Goal: Task Accomplishment & Management: Use online tool/utility

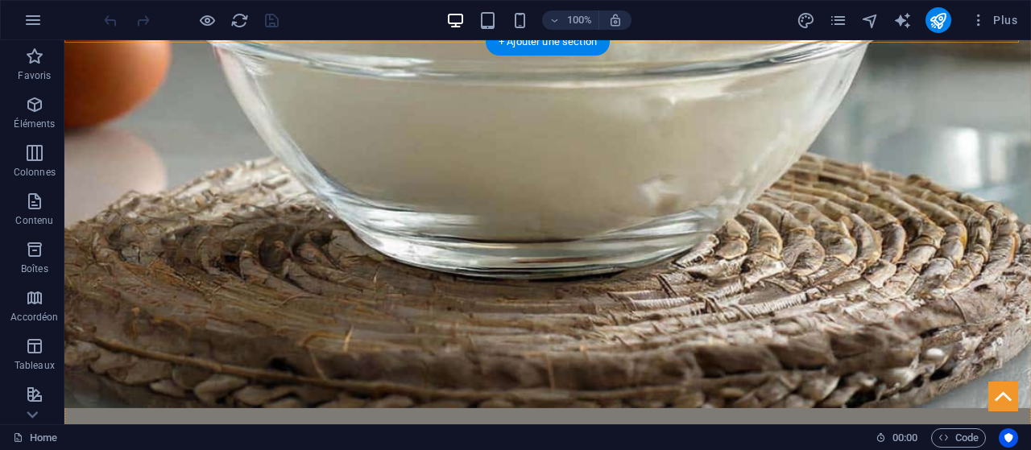
scroll to position [1618, 0]
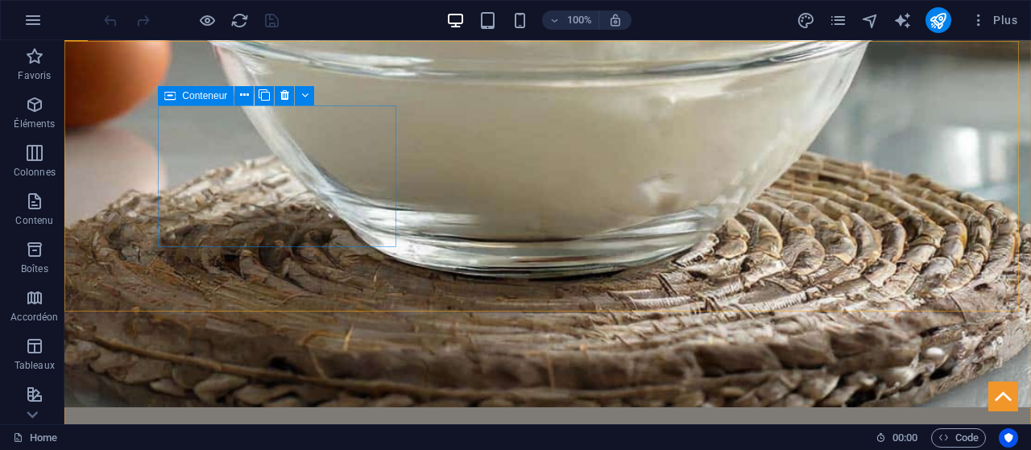
click at [180, 97] on div "Conteneur" at bounding box center [196, 95] width 76 height 19
click at [240, 93] on icon at bounding box center [244, 95] width 9 height 17
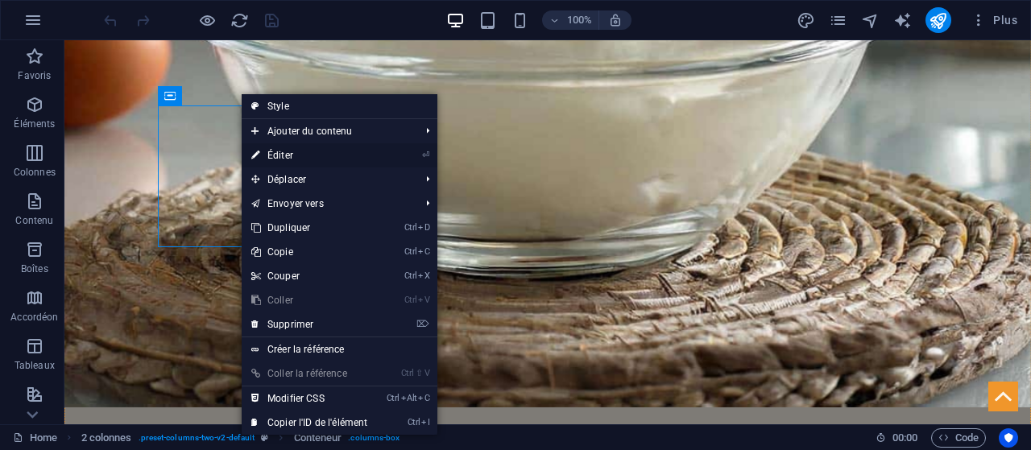
click at [290, 154] on link "⏎ Éditer" at bounding box center [309, 155] width 135 height 24
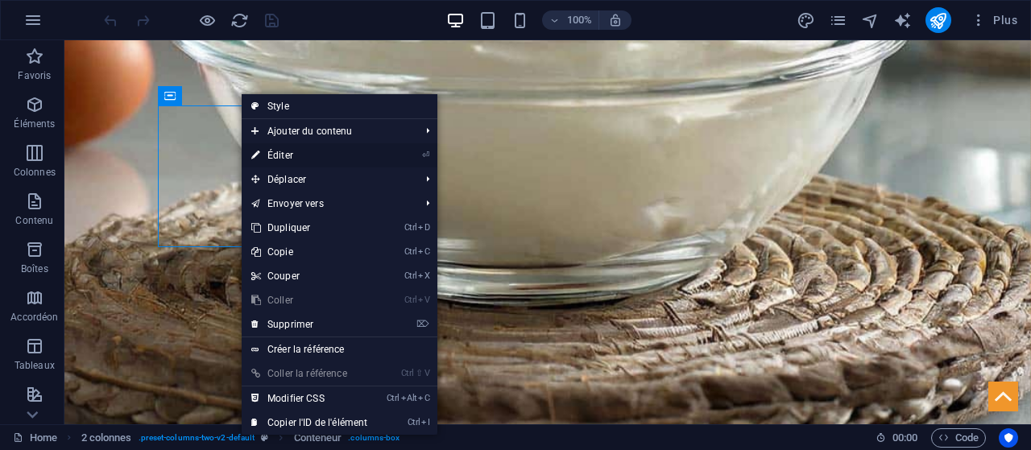
select select "%"
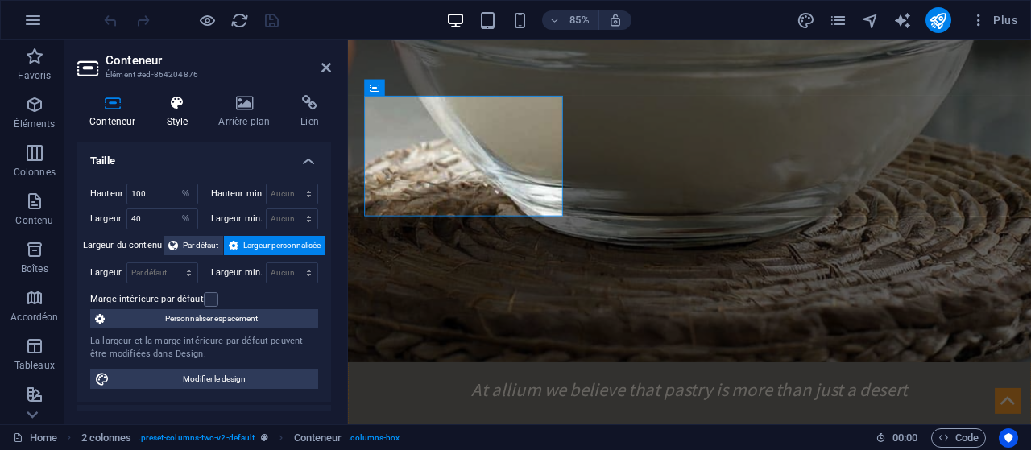
click at [186, 110] on icon at bounding box center [177, 103] width 46 height 16
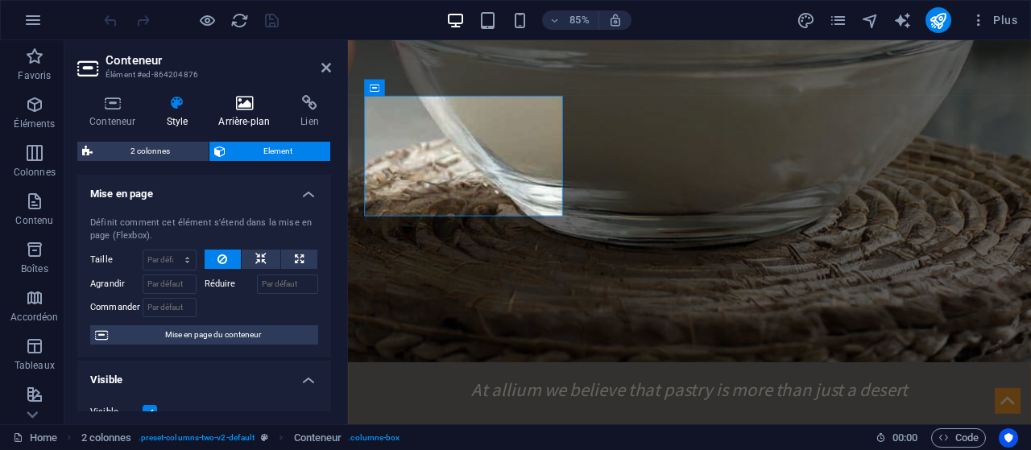
click at [285, 110] on h4 "Arrière-plan" at bounding box center [247, 112] width 82 height 34
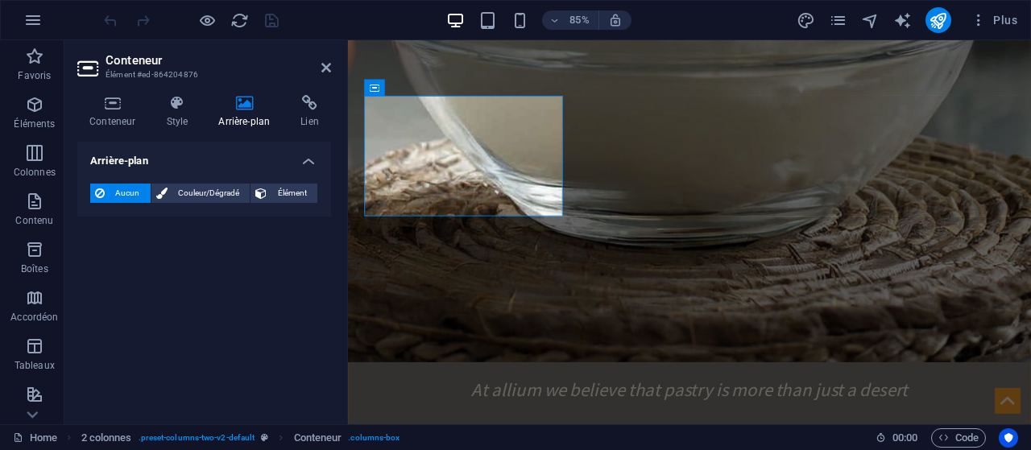
drag, startPoint x: 277, startPoint y: 108, endPoint x: 332, endPoint y: 68, distance: 67.5
click at [332, 68] on aside "Conteneur Élément #ed-864204876 Conteneur Style Arrière-plan Lien Taille Hauteu…" at bounding box center [205, 232] width 283 height 384
click at [329, 65] on icon at bounding box center [326, 67] width 10 height 13
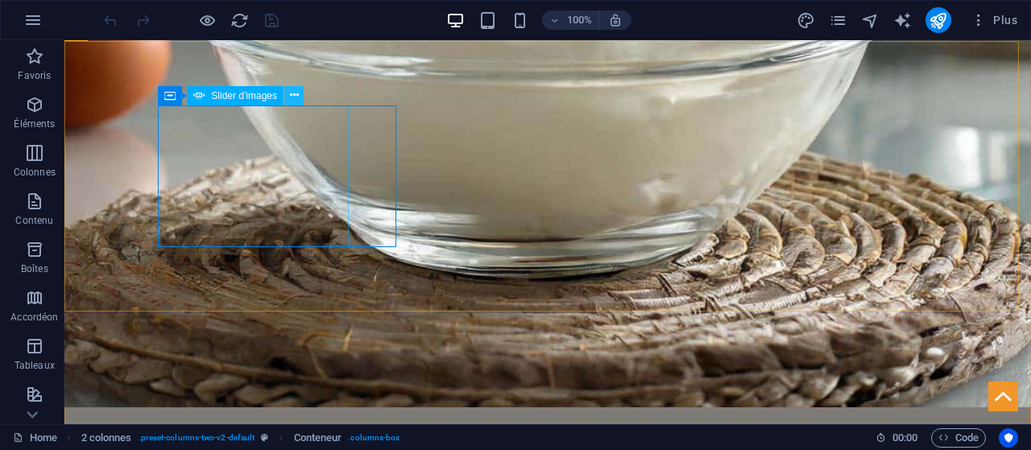
click at [290, 100] on icon at bounding box center [294, 95] width 9 height 17
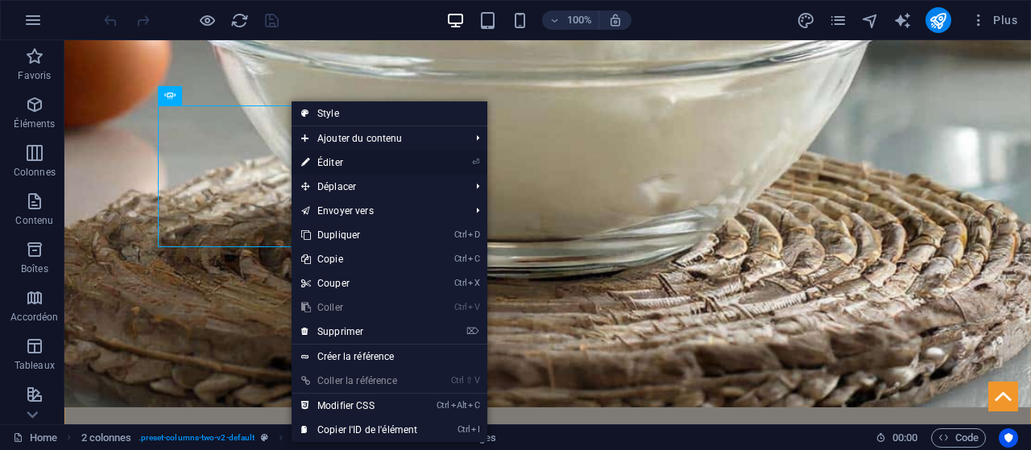
click at [303, 168] on icon at bounding box center [305, 163] width 8 height 24
select select "px"
select select "ms"
select select "s"
select select "progressive"
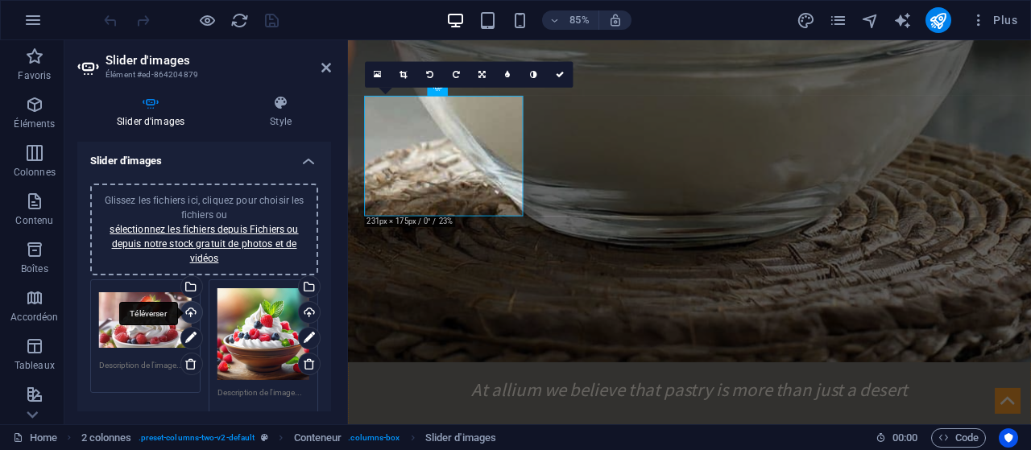
click at [188, 310] on div "Téléverser" at bounding box center [190, 314] width 24 height 24
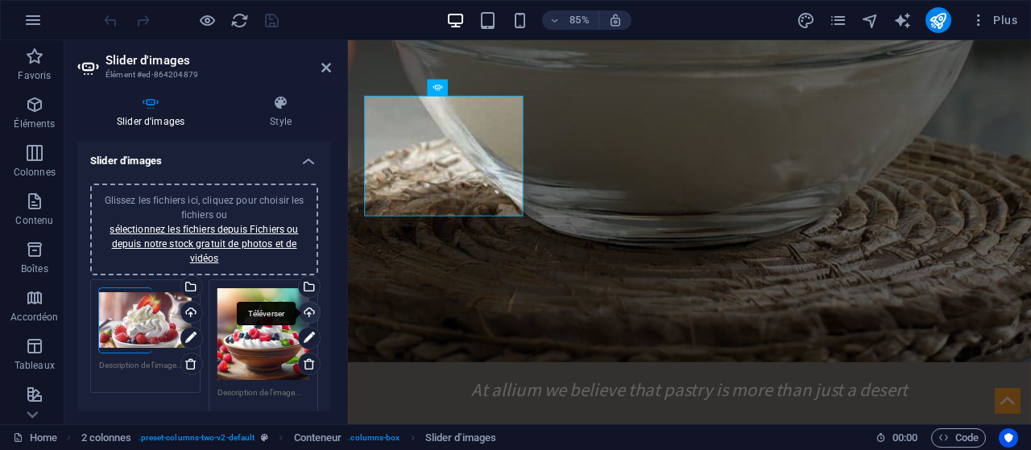
click at [312, 315] on div "Téléverser" at bounding box center [308, 314] width 24 height 24
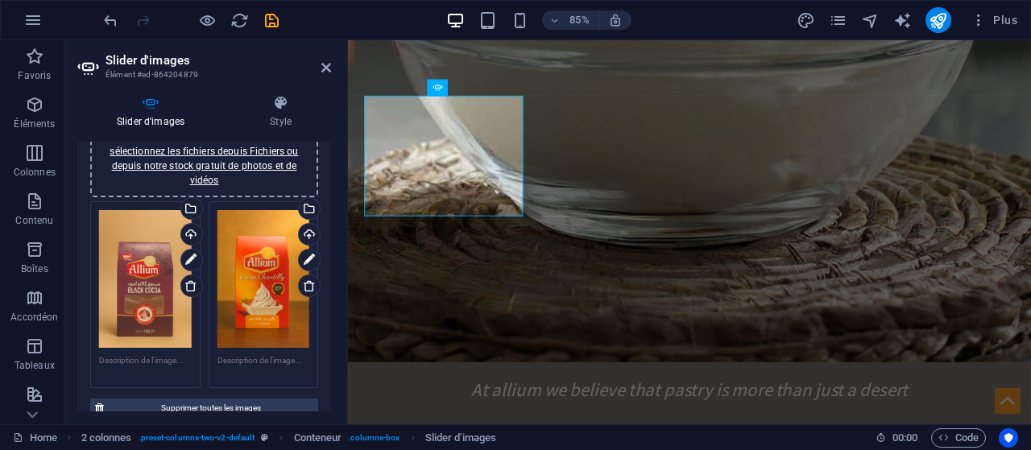
scroll to position [109, 0]
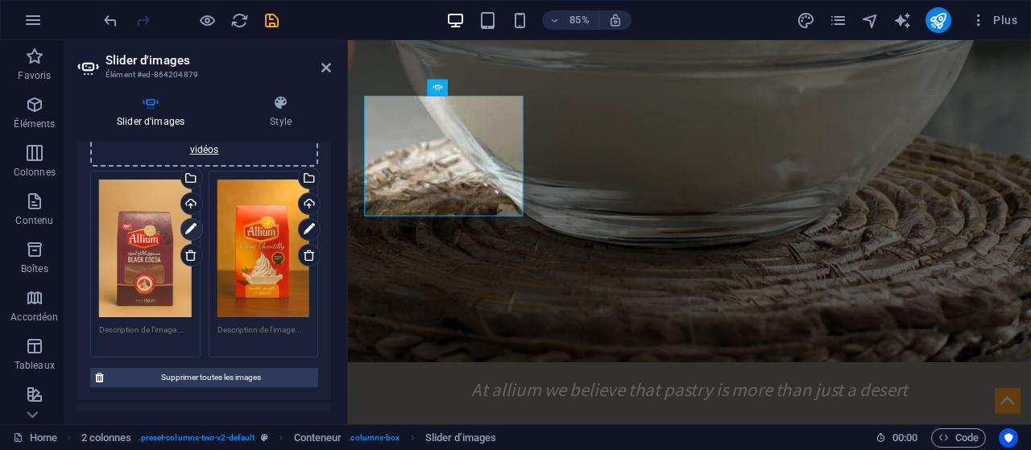
click at [190, 230] on icon at bounding box center [190, 229] width 11 height 19
click at [185, 231] on icon at bounding box center [190, 229] width 11 height 19
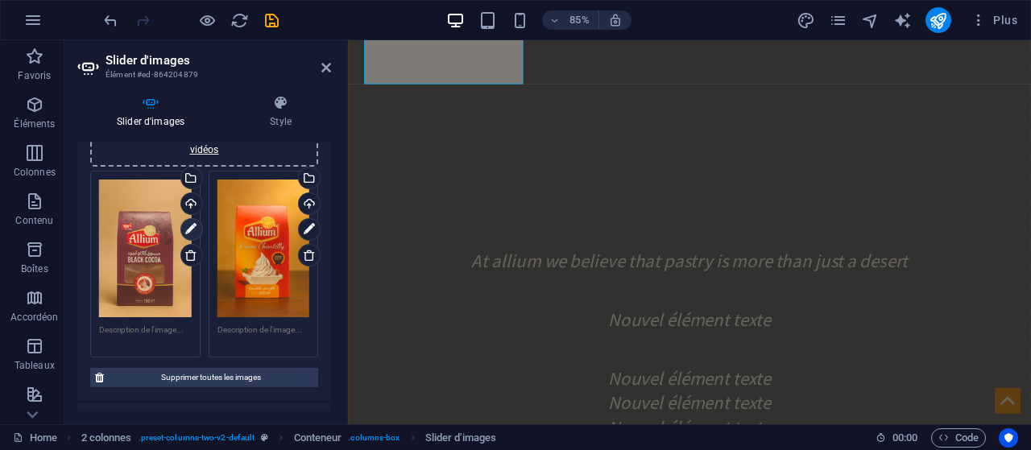
scroll to position [1773, 0]
click at [178, 225] on div "Glissez les fichiers ici, cliquez pour choisir les fichiers ou sélectionnez les…" at bounding box center [145, 249] width 93 height 139
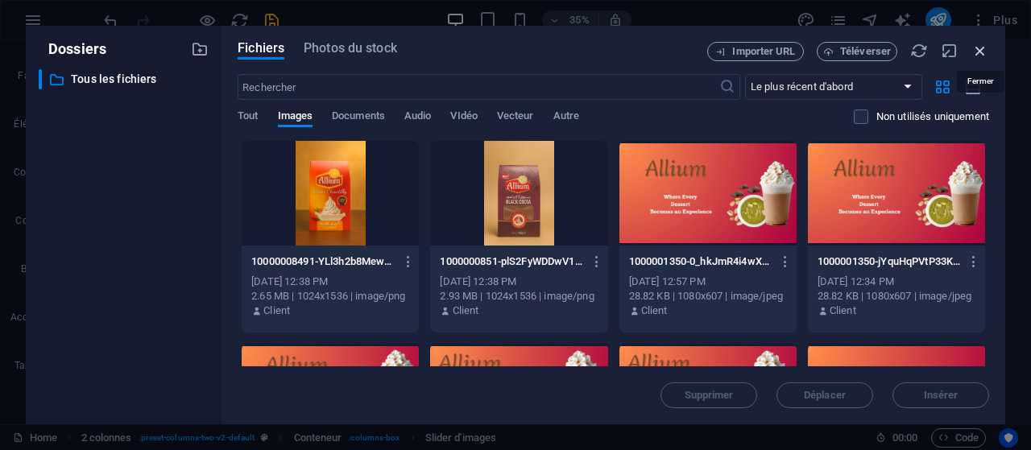
click at [987, 51] on icon "button" at bounding box center [980, 51] width 18 height 18
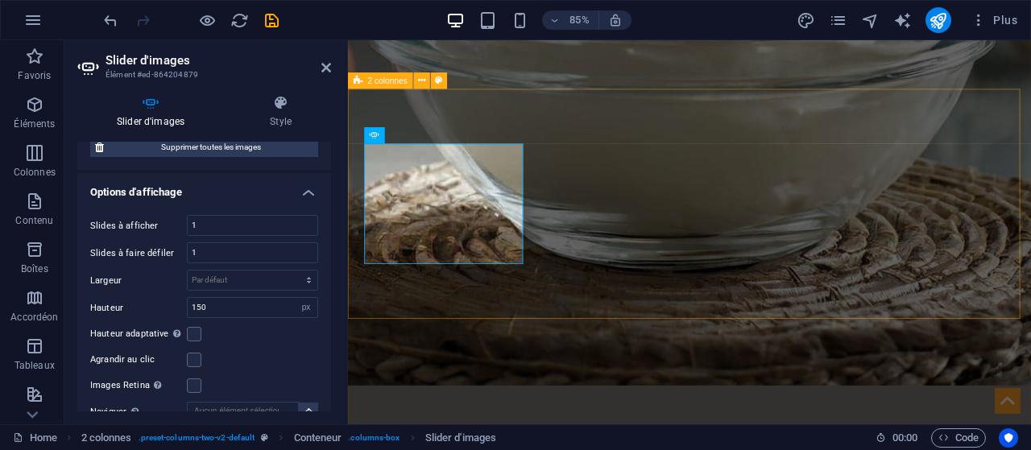
scroll to position [1559, 0]
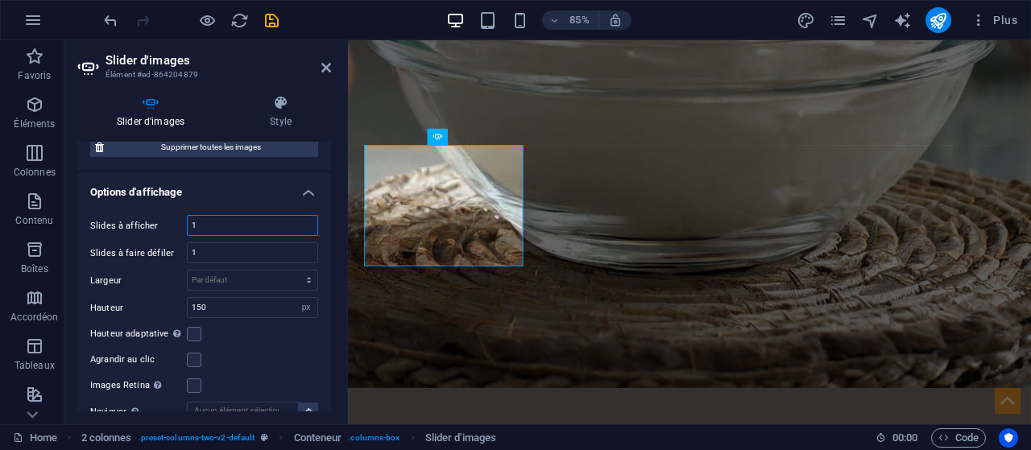
click at [250, 220] on input "1" at bounding box center [253, 225] width 130 height 19
type input "2"
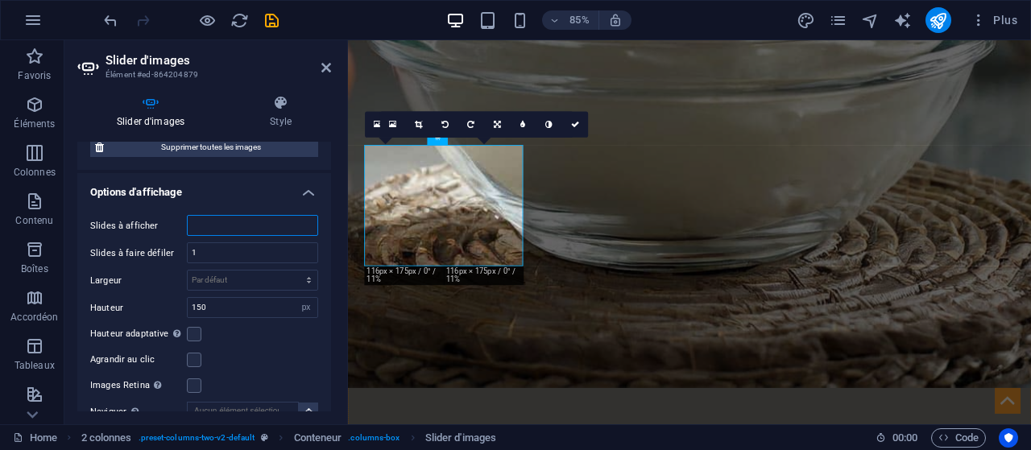
type input "1"
click at [260, 252] on input "1" at bounding box center [253, 252] width 130 height 19
type input "2"
type input "3"
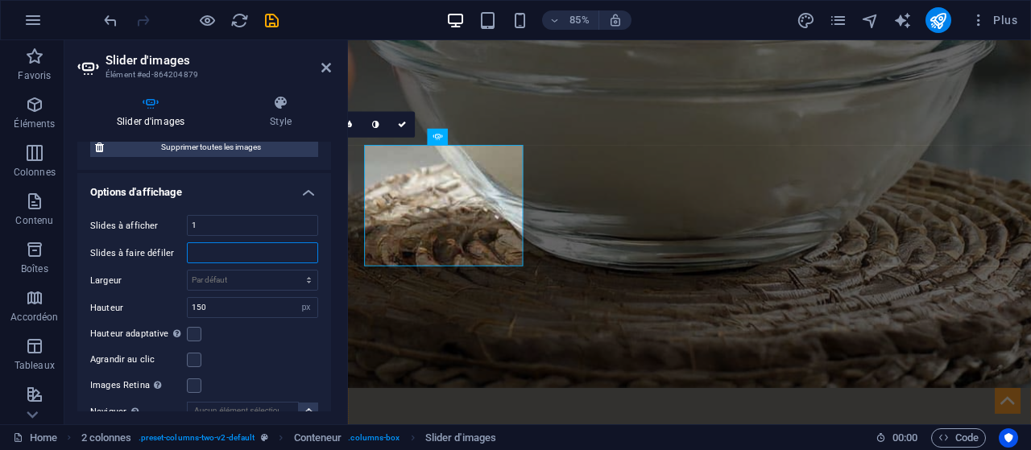
type input "4"
type input "1"
type input "4"
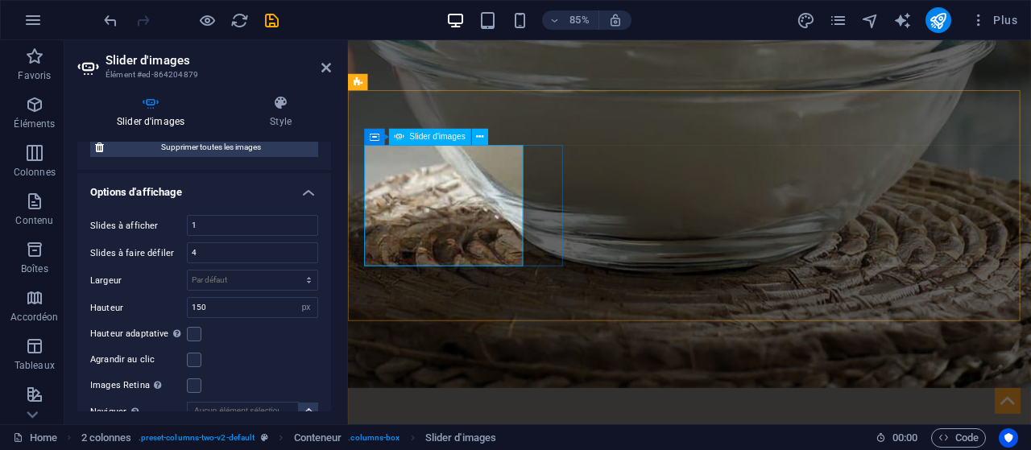
click at [221, 246] on input "4" at bounding box center [253, 252] width 130 height 19
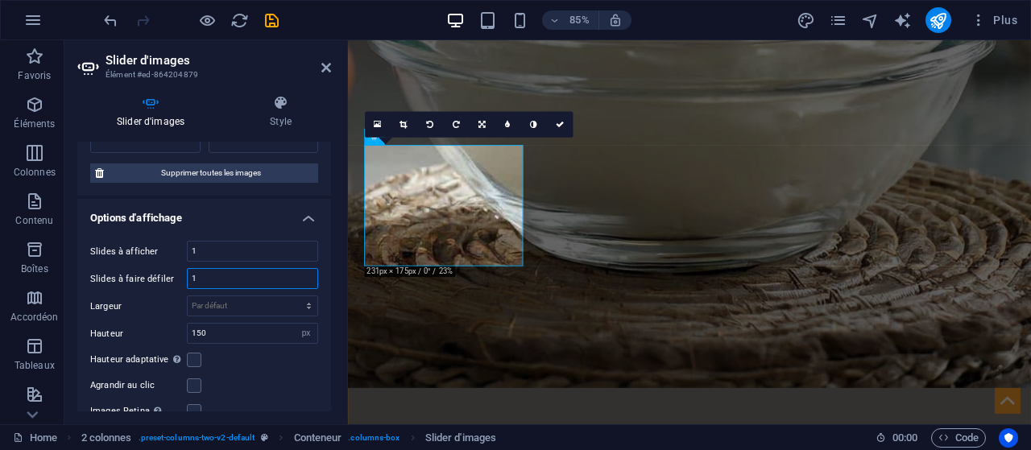
scroll to position [355, 0]
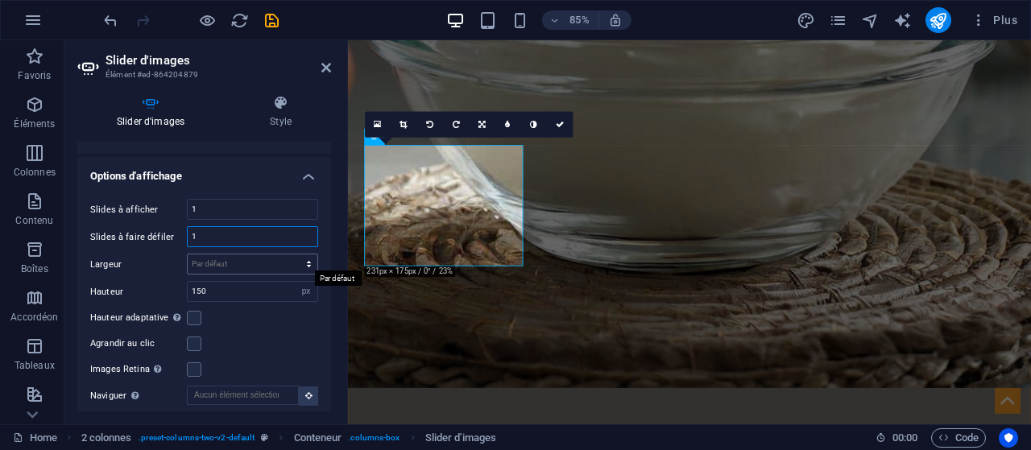
type input "1"
click at [251, 259] on select "Par défaut px % rem em vw vh" at bounding box center [253, 263] width 130 height 19
select select "px"
click at [292, 254] on select "Par défaut px % rem em vw vh" at bounding box center [253, 263] width 130 height 19
type input "0"
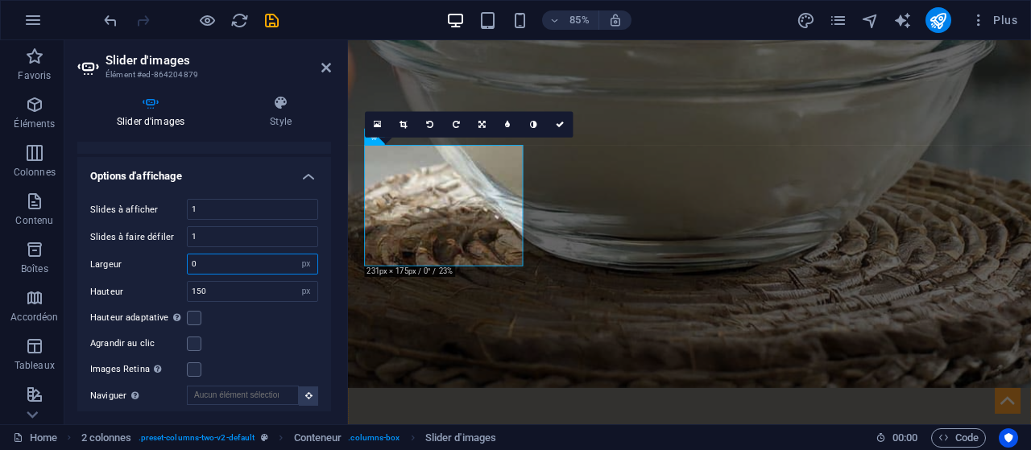
click at [229, 255] on input "0" at bounding box center [253, 263] width 130 height 19
click at [304, 254] on select "Par défaut px % rem em vw vh" at bounding box center [306, 263] width 23 height 19
select select "%"
click at [295, 254] on select "Par défaut px % rem em vw vh" at bounding box center [306, 263] width 23 height 19
click at [246, 259] on input "100" at bounding box center [253, 263] width 130 height 19
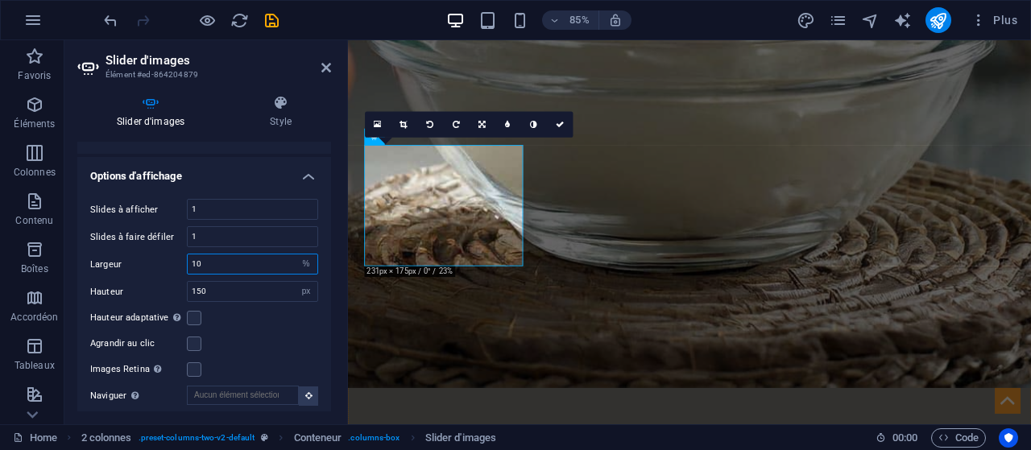
type input "1"
type input "8"
type input "100"
click at [256, 288] on input "150" at bounding box center [253, 291] width 130 height 19
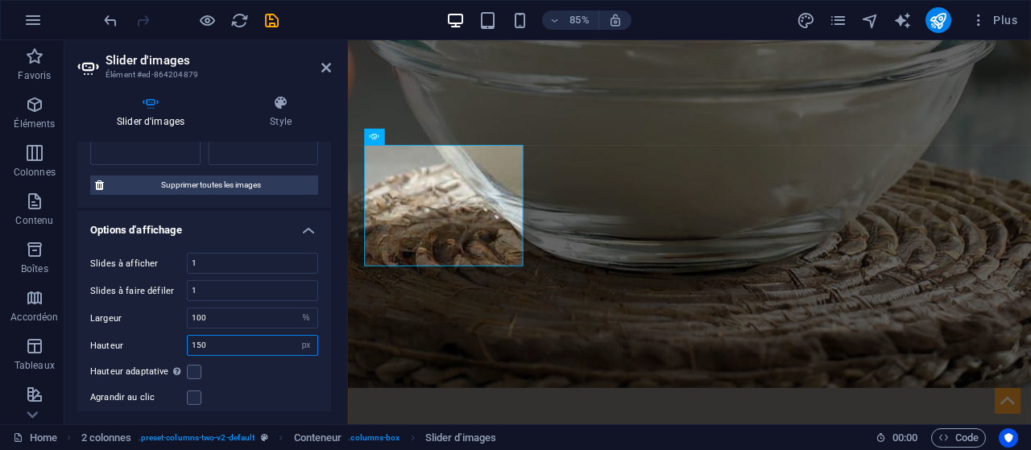
scroll to position [302, 0]
click at [221, 337] on input "150" at bounding box center [253, 344] width 130 height 19
type input "1"
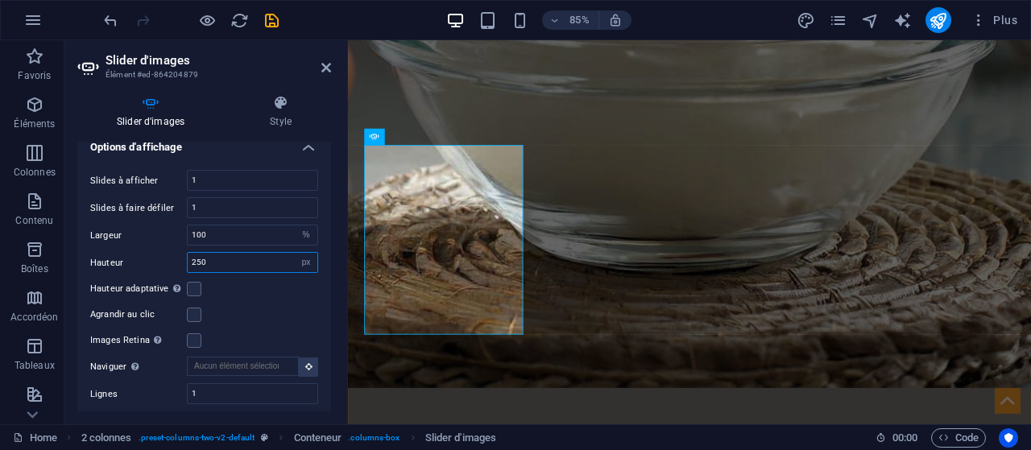
scroll to position [385, 0]
click at [240, 255] on input "250" at bounding box center [253, 261] width 130 height 19
type input "2"
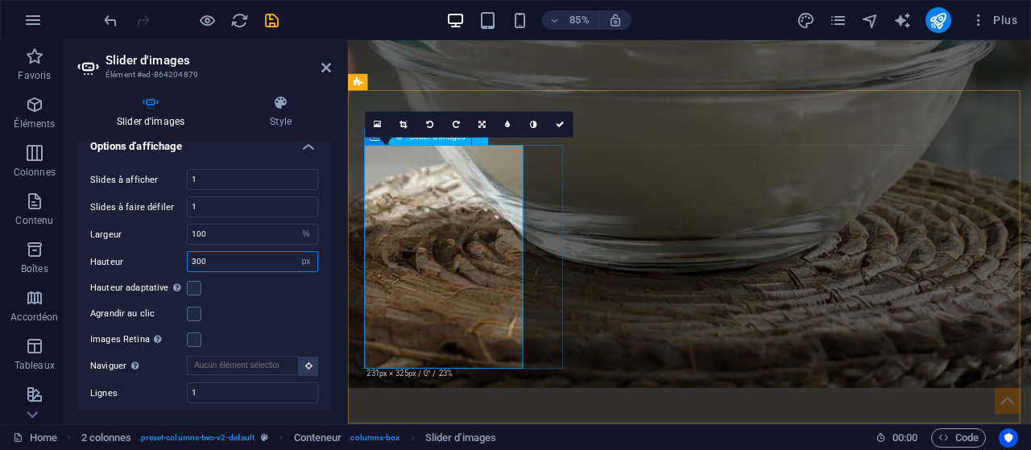
type input "300"
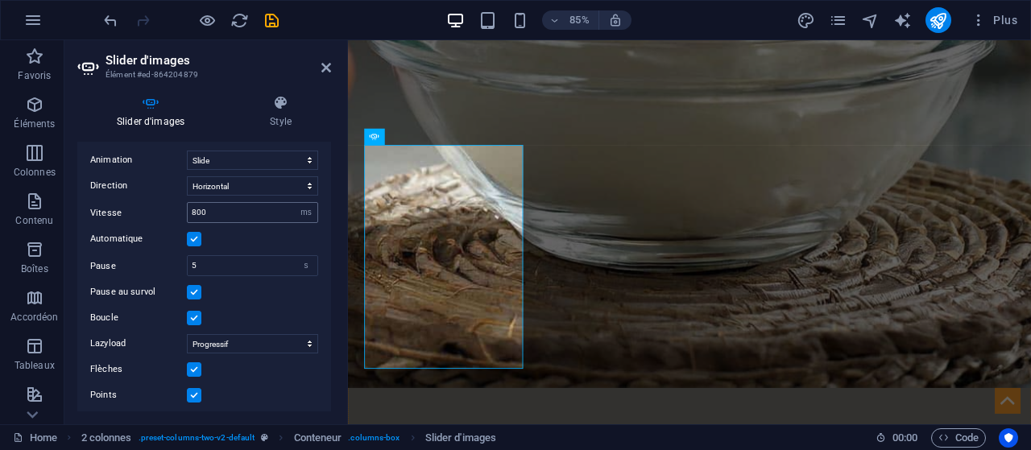
scroll to position [747, 0]
click at [327, 65] on icon at bounding box center [326, 67] width 10 height 13
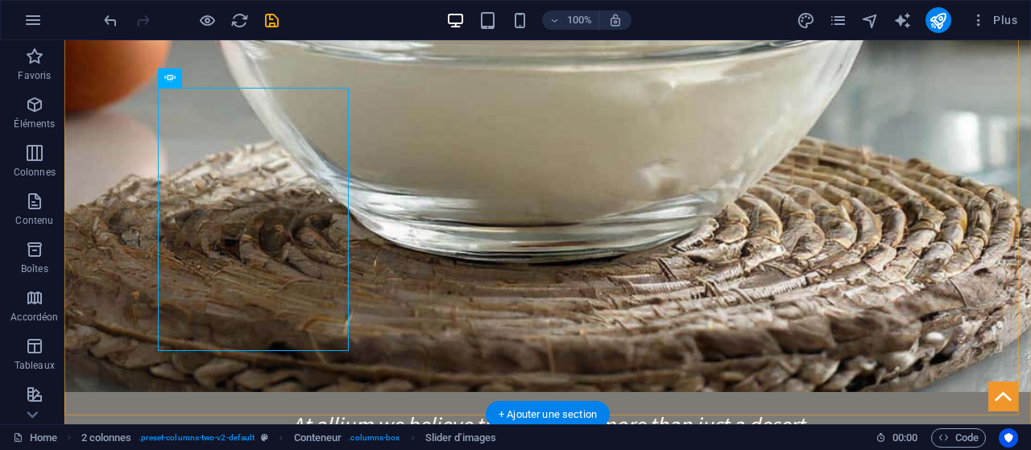
scroll to position [1639, 0]
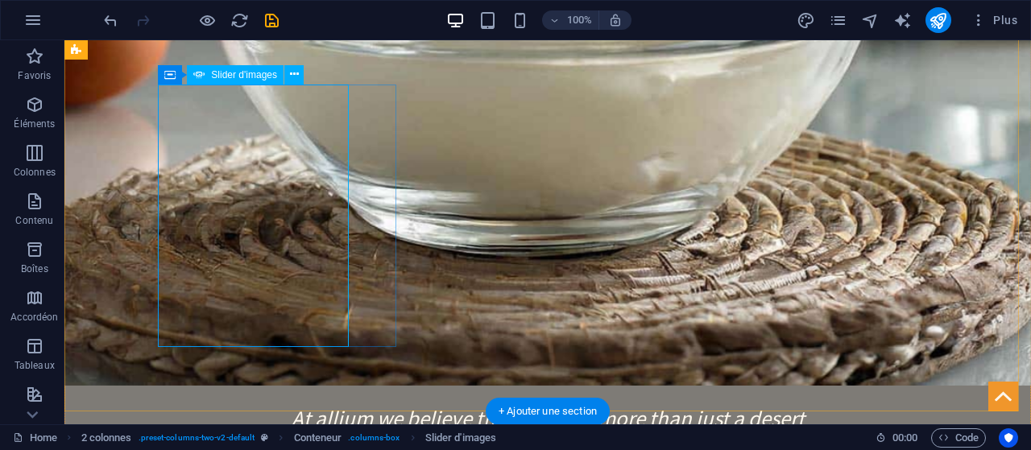
click at [296, 69] on icon at bounding box center [294, 74] width 9 height 17
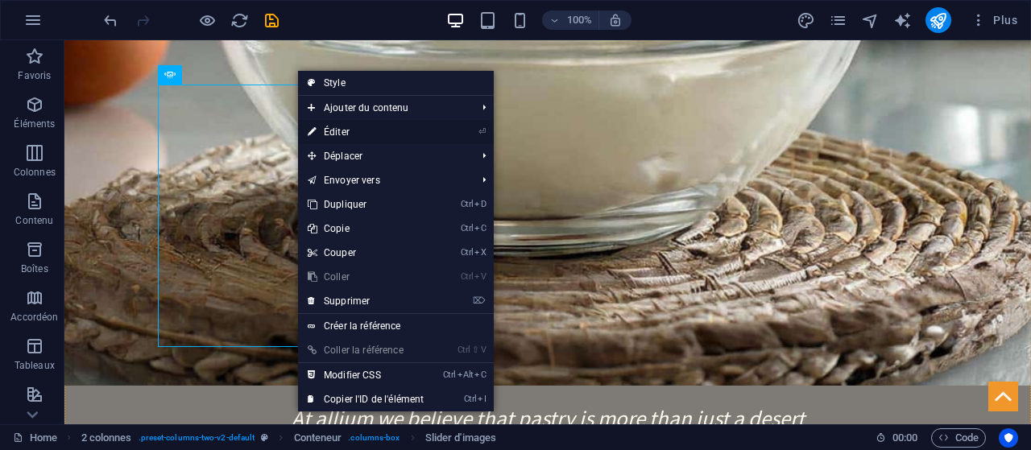
click at [355, 124] on link "⏎ Éditer" at bounding box center [365, 132] width 135 height 24
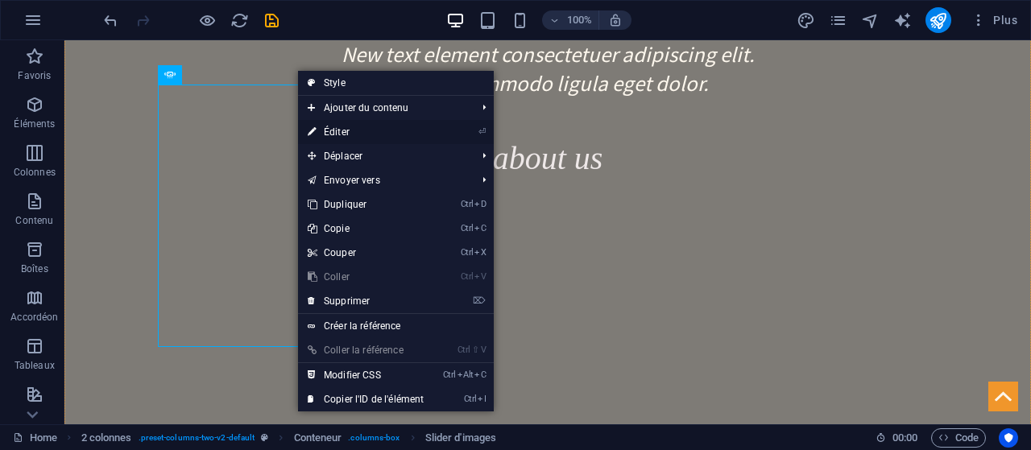
select select "%"
select select "px"
select select "ms"
select select "s"
select select "progressive"
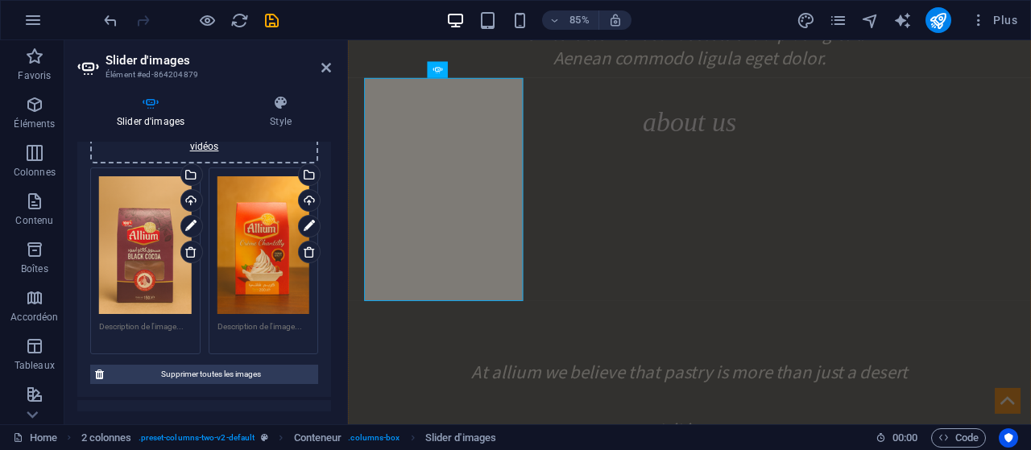
scroll to position [113, 0]
click at [327, 69] on icon at bounding box center [326, 67] width 10 height 13
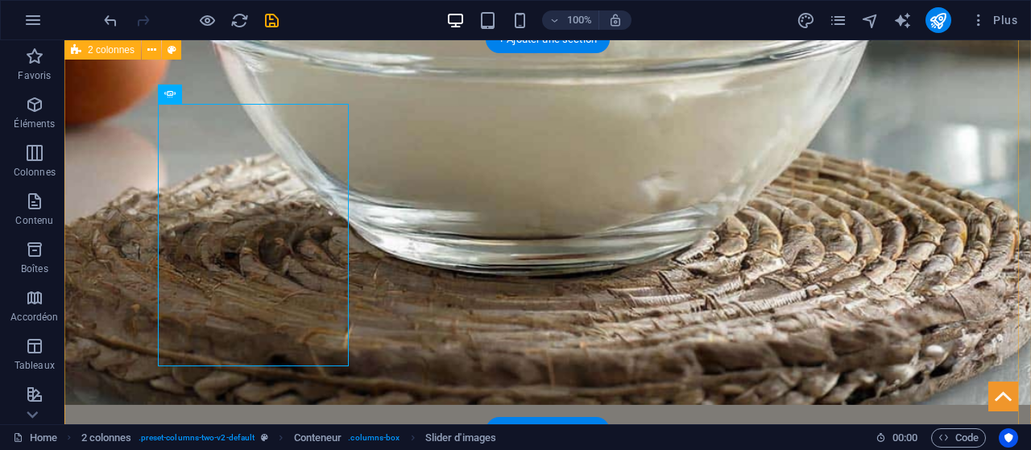
scroll to position [1620, 0]
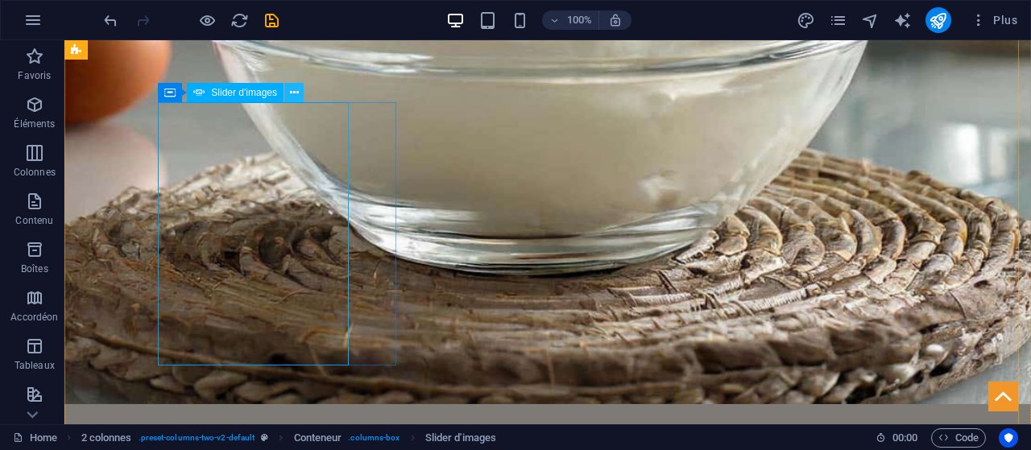
click at [290, 98] on icon at bounding box center [294, 93] width 9 height 17
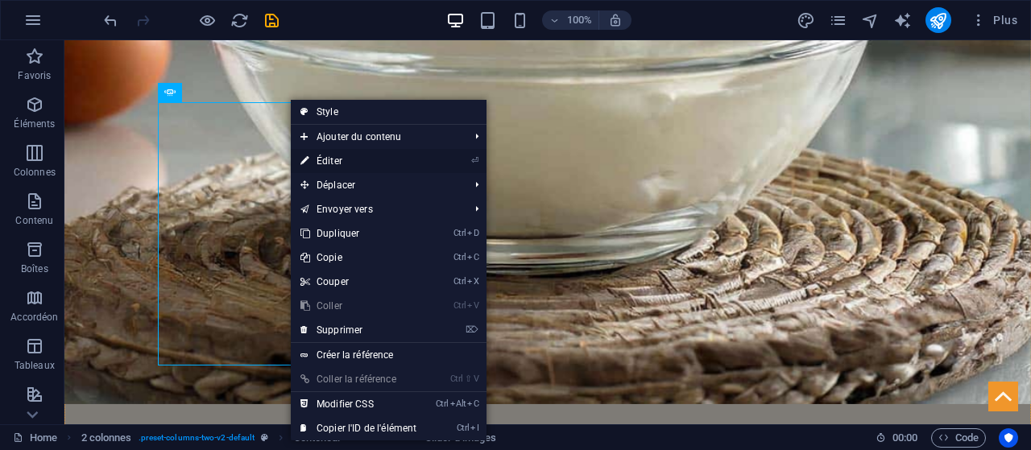
click at [318, 159] on link "⏎ Éditer" at bounding box center [358, 161] width 135 height 24
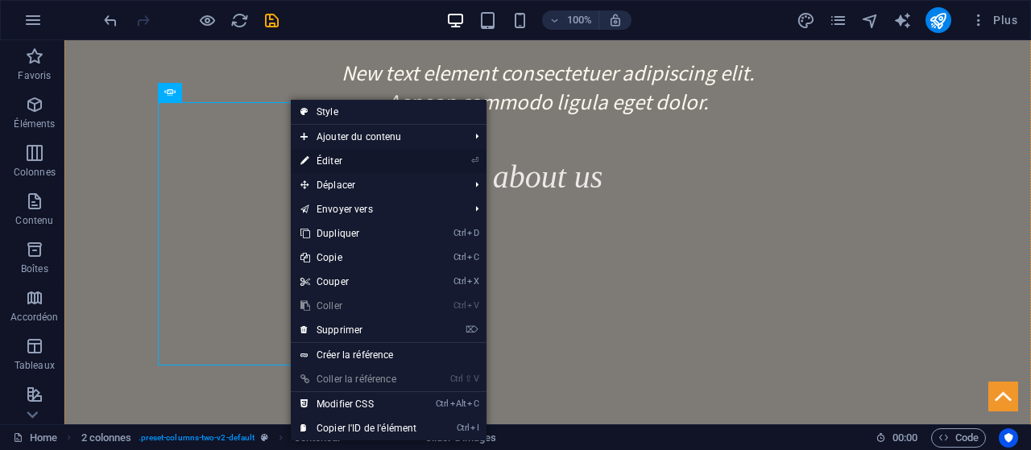
select select "%"
select select "px"
select select "ms"
select select "s"
select select "progressive"
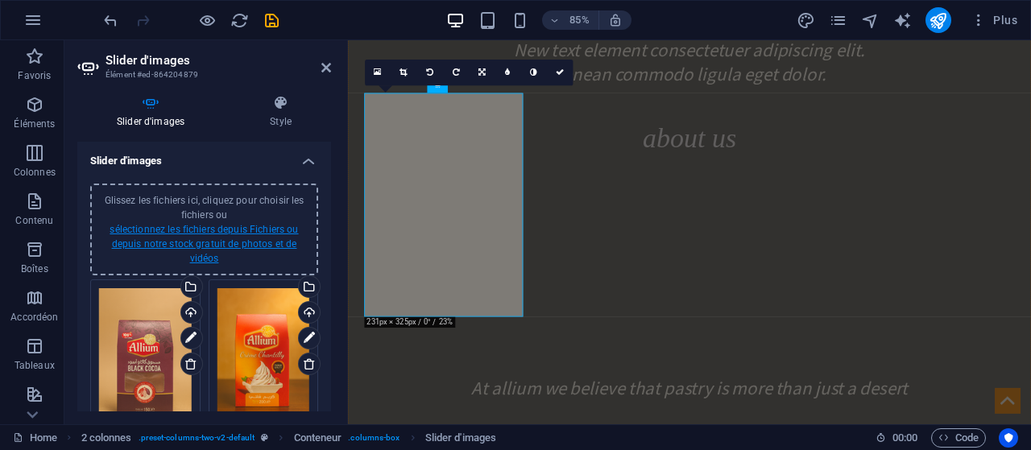
scroll to position [19, 0]
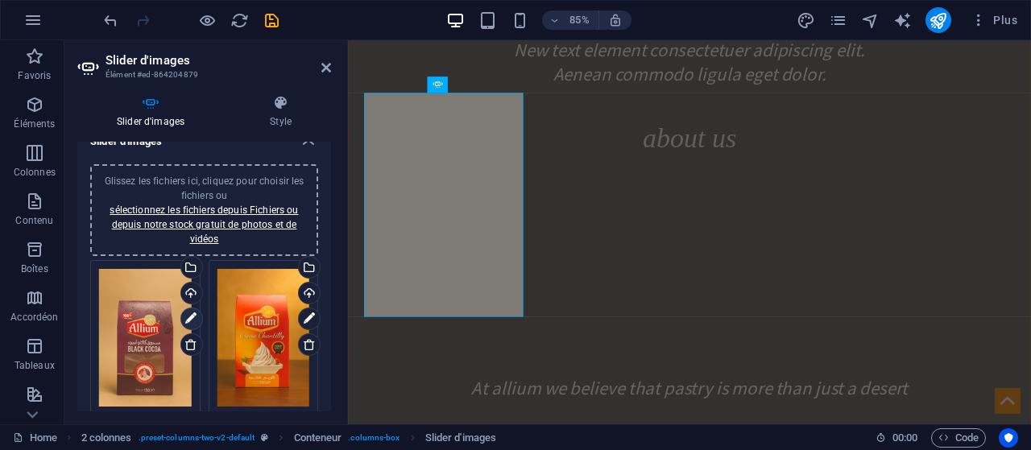
click at [195, 312] on icon at bounding box center [190, 318] width 11 height 19
click at [188, 292] on div "Téléverser" at bounding box center [190, 295] width 24 height 24
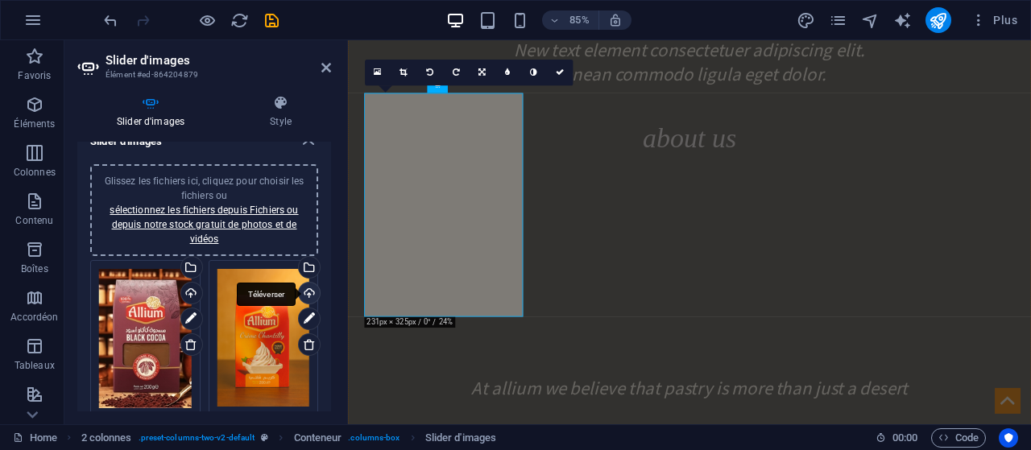
click at [304, 296] on div "Téléverser" at bounding box center [308, 295] width 24 height 24
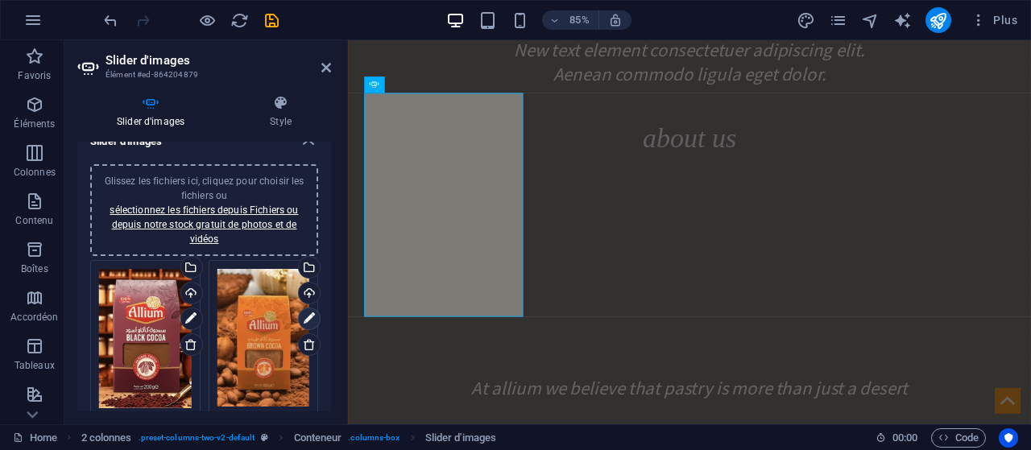
click at [304, 313] on icon at bounding box center [309, 318] width 11 height 19
click at [306, 296] on div "Téléverser" at bounding box center [308, 295] width 24 height 24
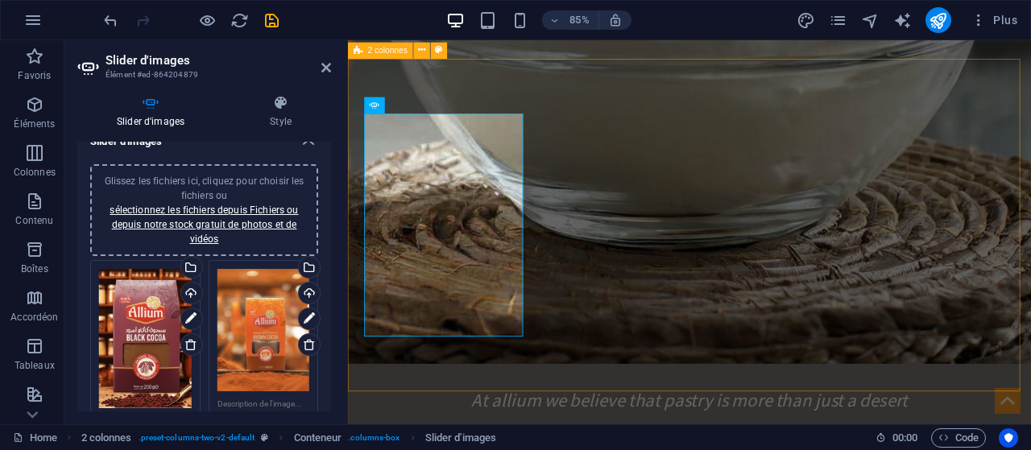
scroll to position [1595, 0]
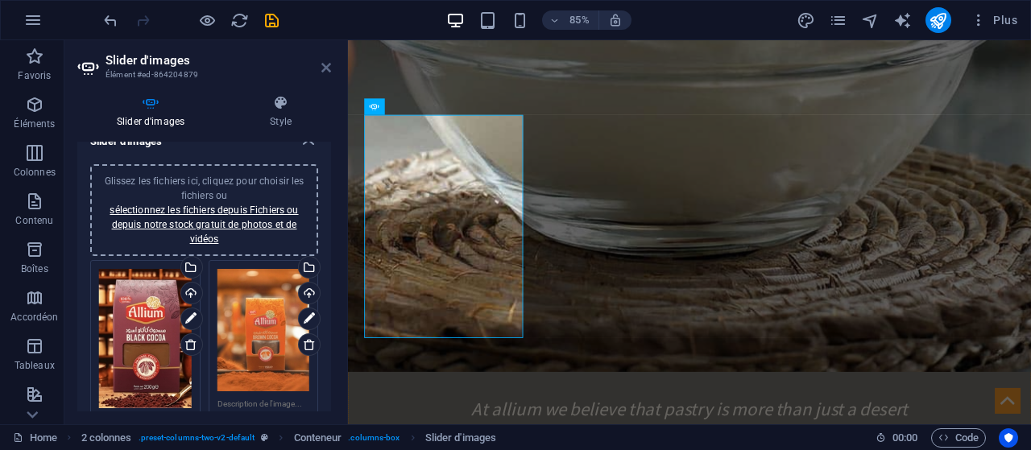
click at [325, 64] on icon at bounding box center [326, 67] width 10 height 13
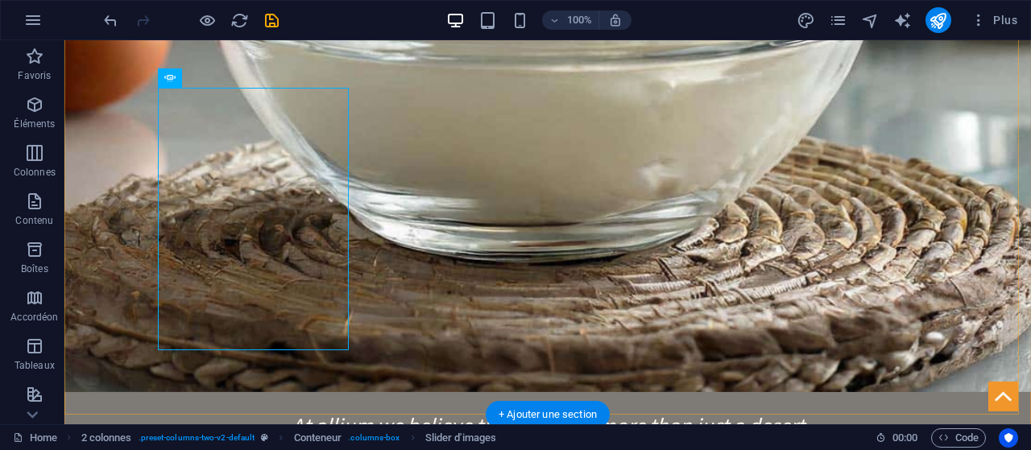
scroll to position [1636, 0]
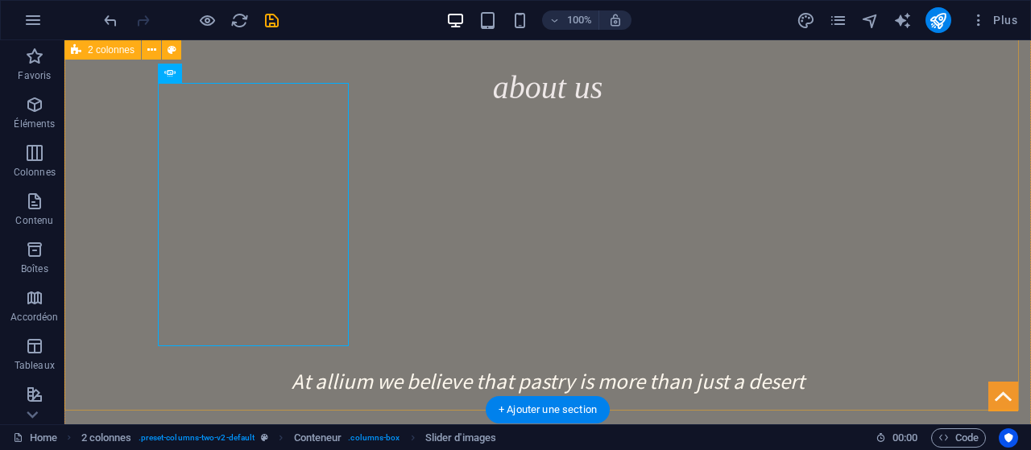
scroll to position [1608, 0]
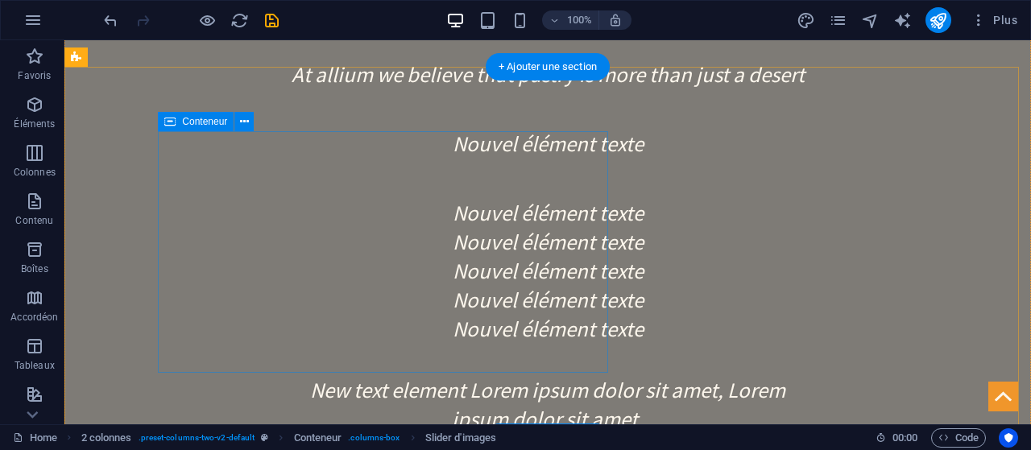
scroll to position [1984, 0]
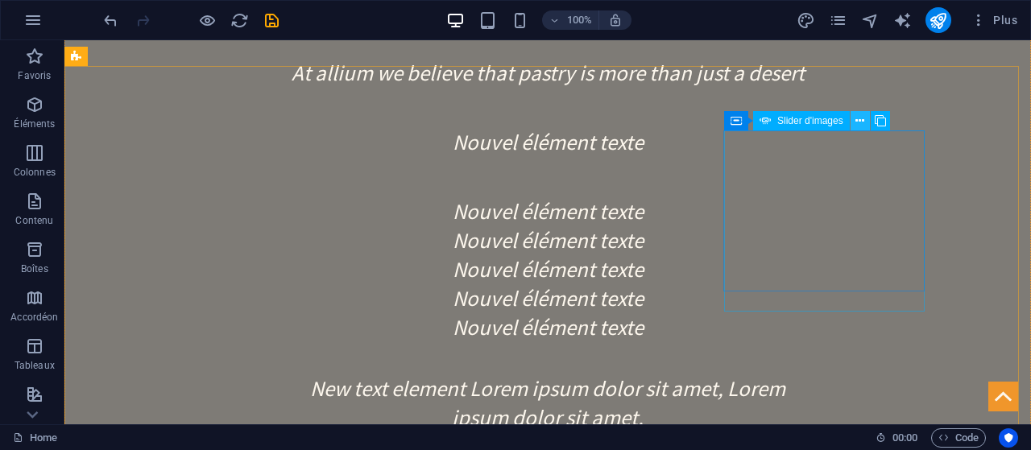
click at [859, 125] on icon at bounding box center [859, 121] width 9 height 17
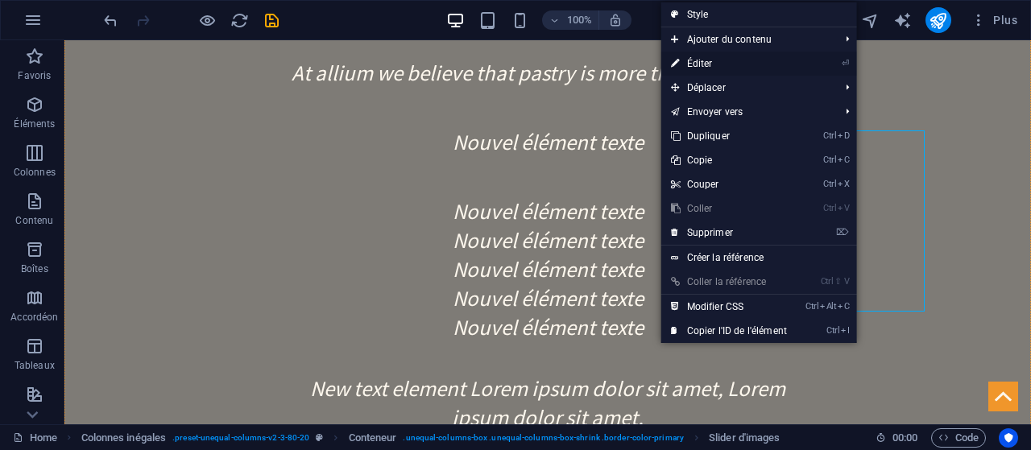
click at [683, 60] on link "⏎ Éditer" at bounding box center [728, 64] width 135 height 24
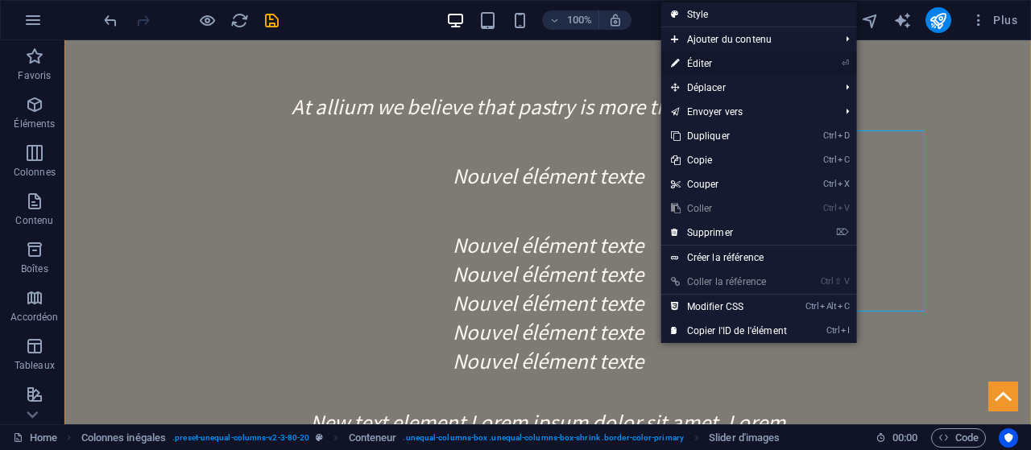
select select "px"
select select "ms"
select select "s"
select select "progressive"
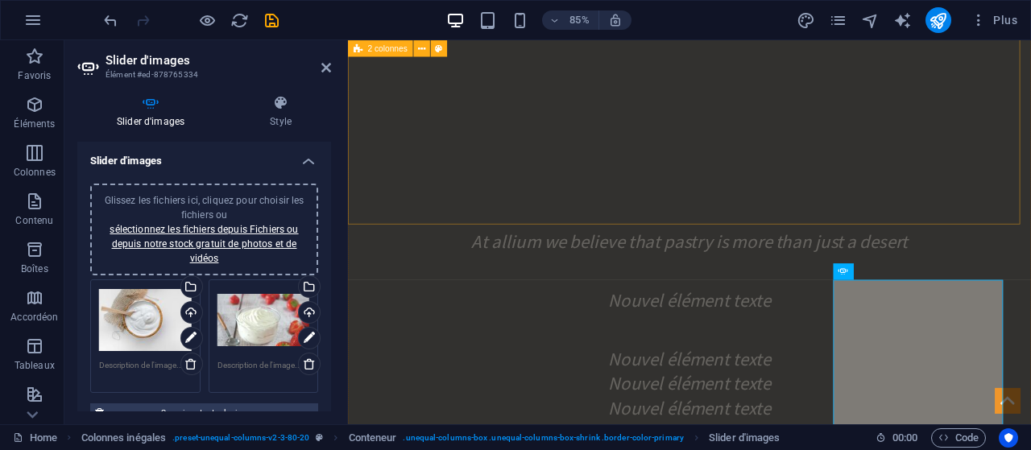
scroll to position [1794, 0]
click at [330, 64] on icon at bounding box center [326, 67] width 10 height 13
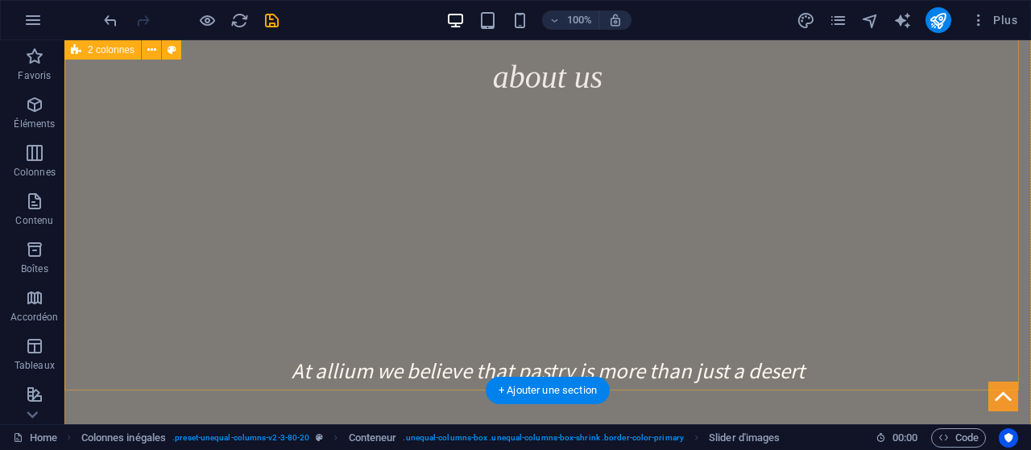
scroll to position [1653, 0]
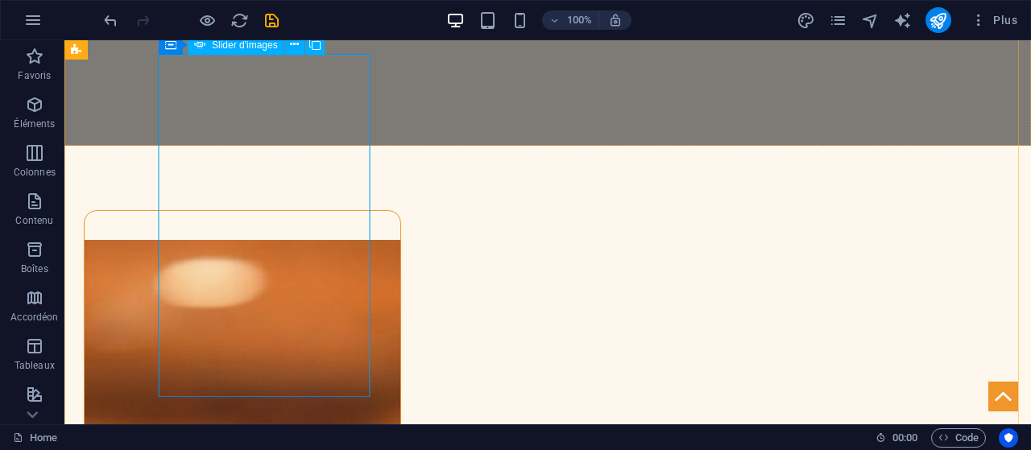
scroll to position [2431, 0]
click at [293, 44] on icon at bounding box center [294, 44] width 9 height 17
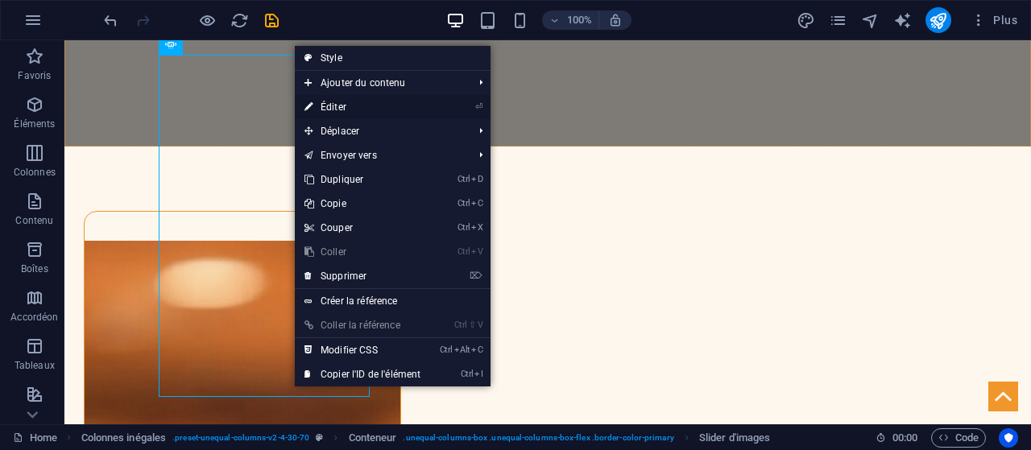
click at [345, 112] on link "⏎ Éditer" at bounding box center [362, 107] width 135 height 24
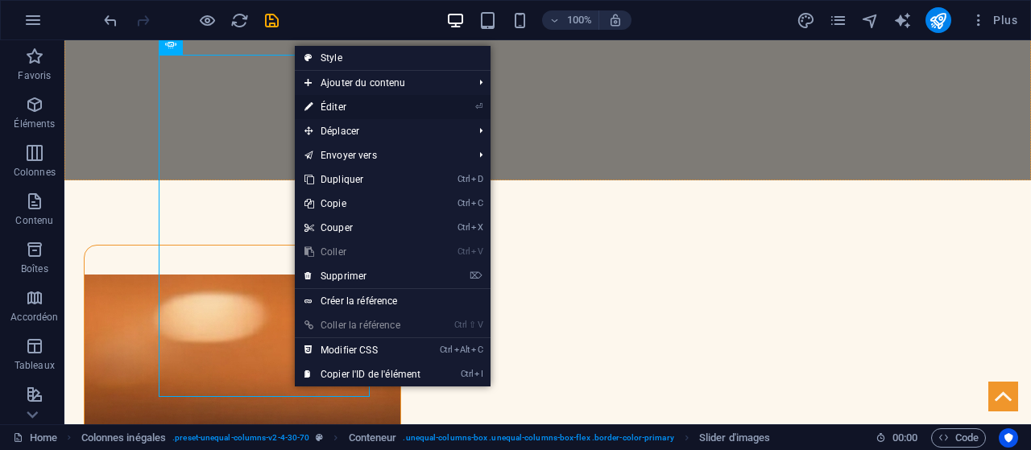
select select "px"
select select "ms"
select select "s"
select select "progressive"
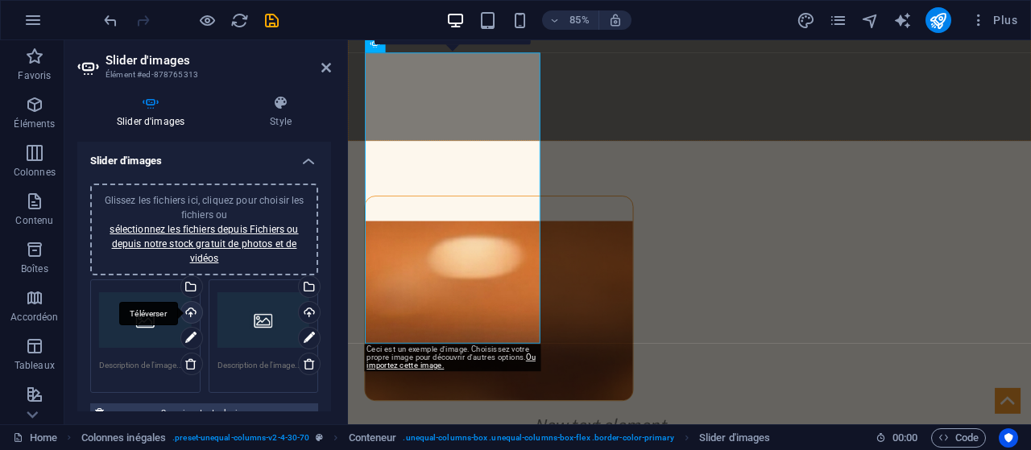
click at [190, 311] on div "Téléverser" at bounding box center [190, 314] width 24 height 24
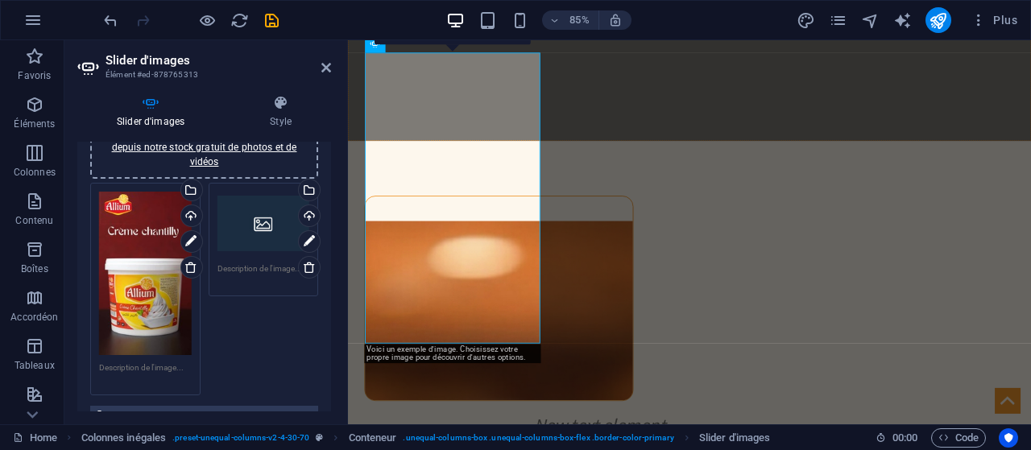
scroll to position [99, 0]
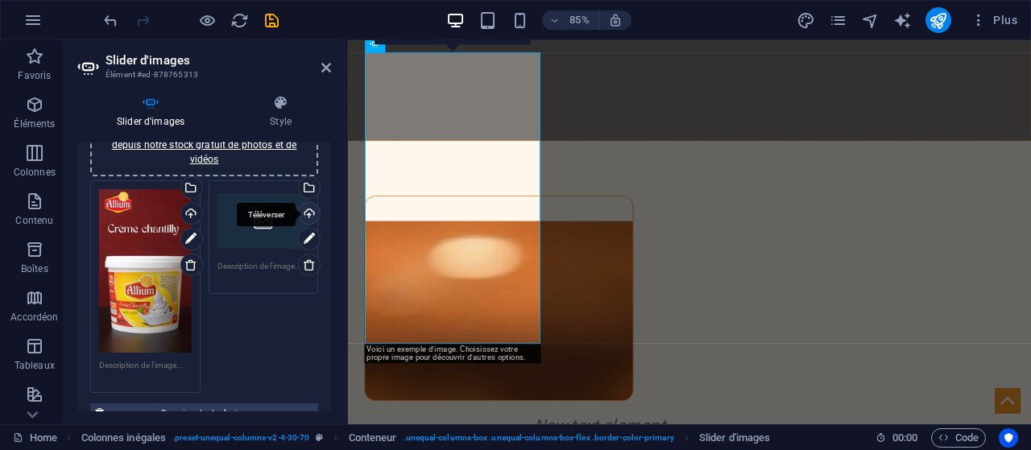
click at [302, 210] on div "Téléverser" at bounding box center [308, 215] width 24 height 24
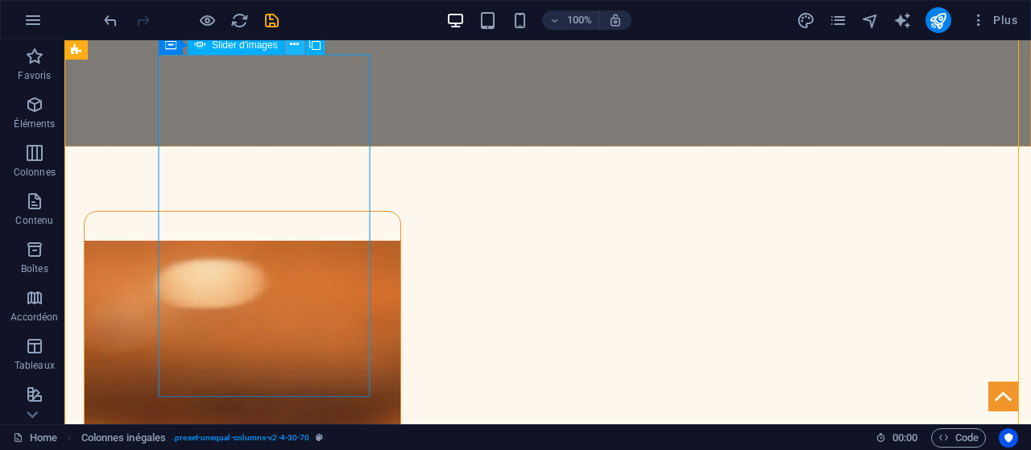
click at [294, 49] on icon at bounding box center [294, 44] width 9 height 17
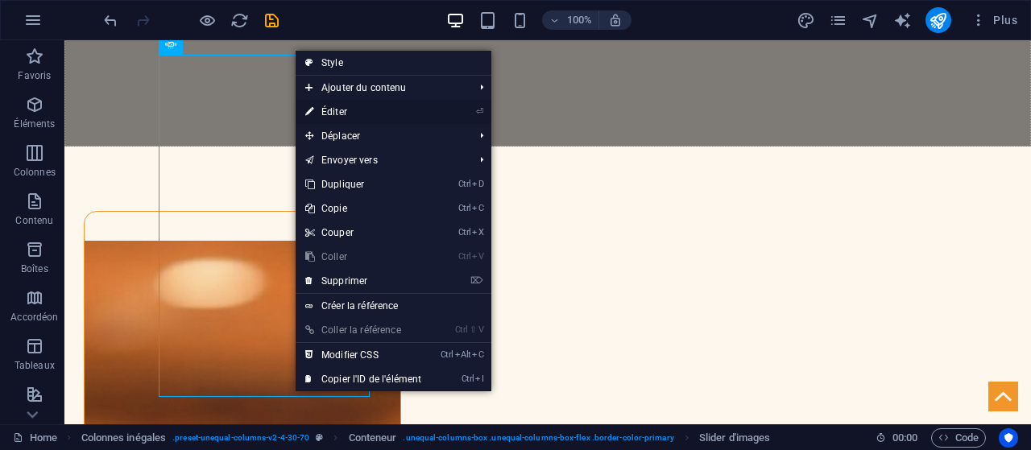
click at [348, 104] on link "⏎ Éditer" at bounding box center [363, 112] width 135 height 24
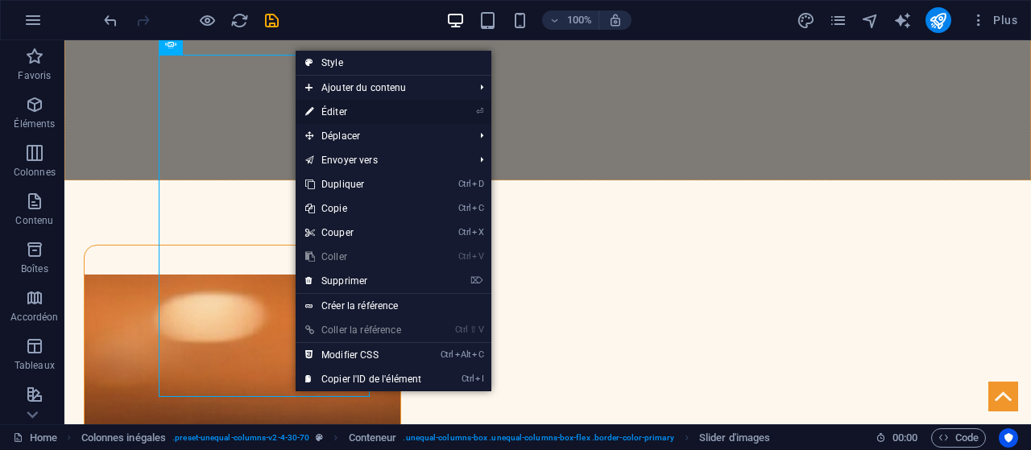
select select "px"
select select "ms"
select select "s"
select select "progressive"
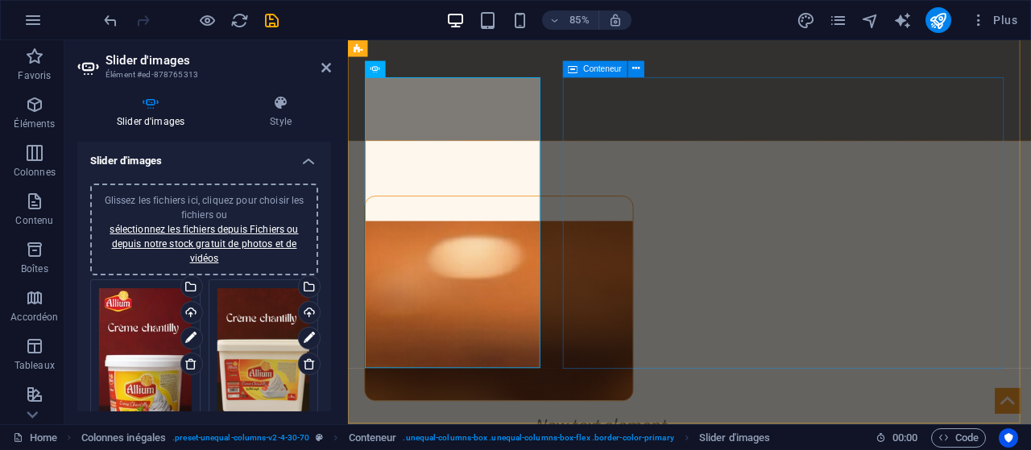
scroll to position [2401, 0]
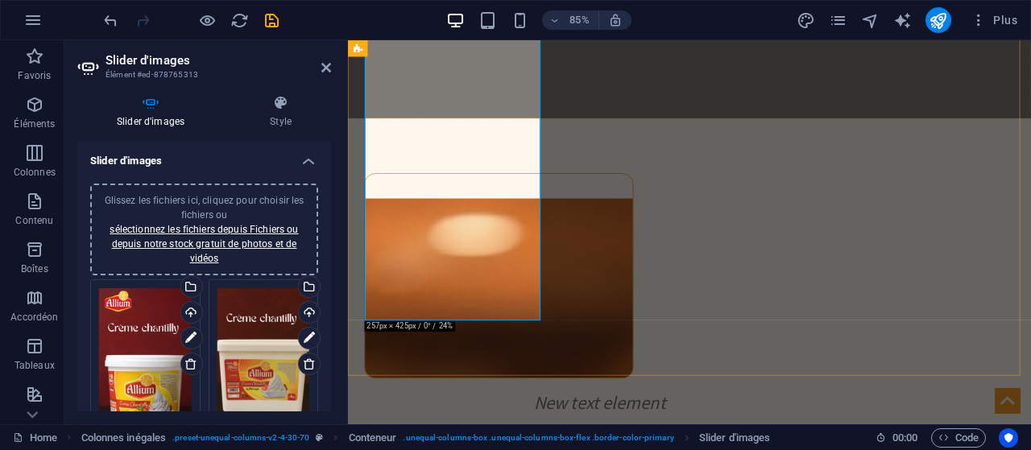
scroll to position [2459, 0]
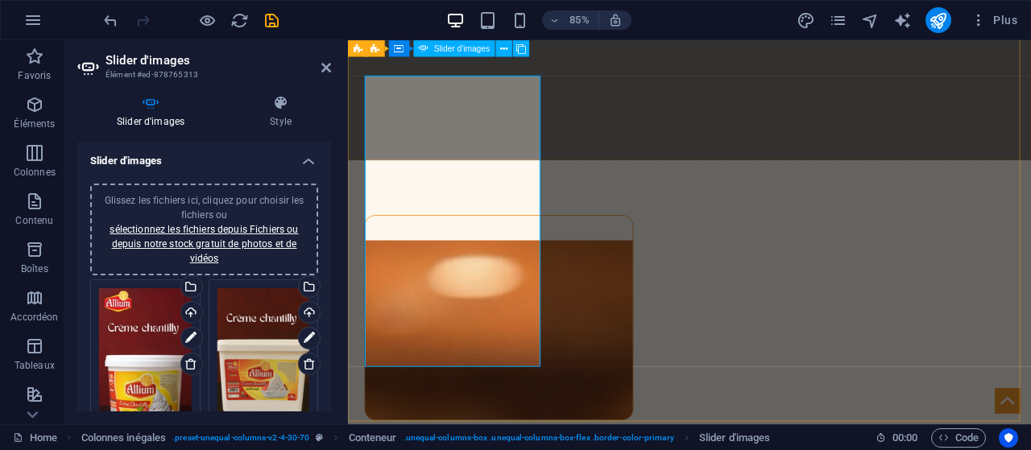
scroll to position [2404, 0]
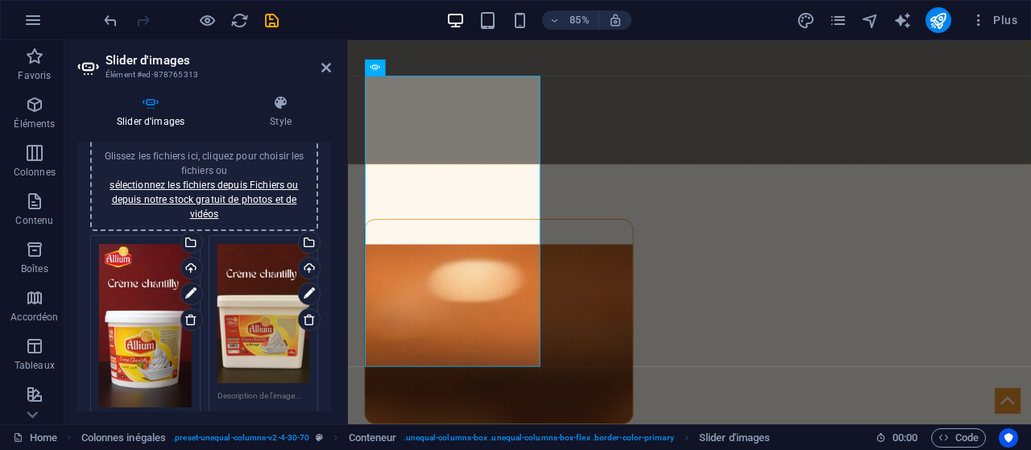
scroll to position [46, 0]
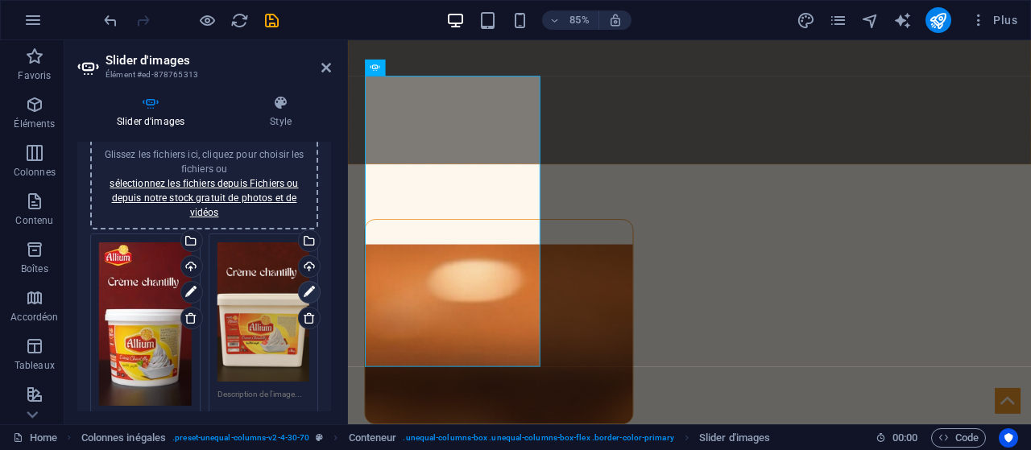
click at [306, 290] on icon at bounding box center [309, 292] width 11 height 19
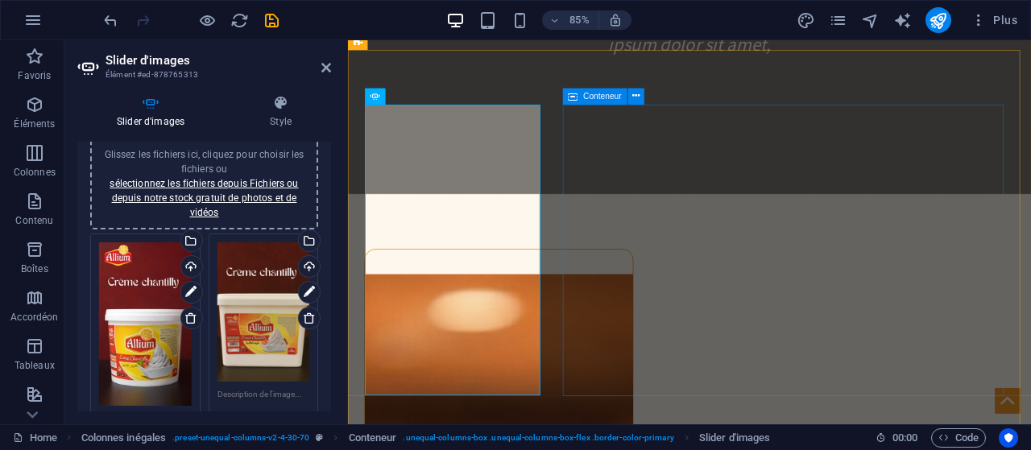
scroll to position [2369, 0]
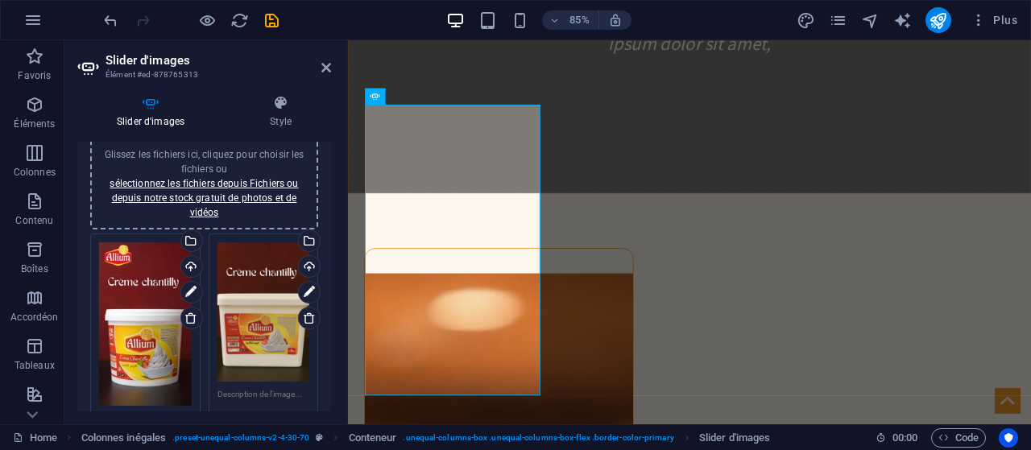
click at [333, 65] on aside "Slider d'images Élément #ed-878765313 Slider d'images Style Slider d'images Gli…" at bounding box center [205, 232] width 283 height 384
click at [328, 66] on icon at bounding box center [326, 67] width 10 height 13
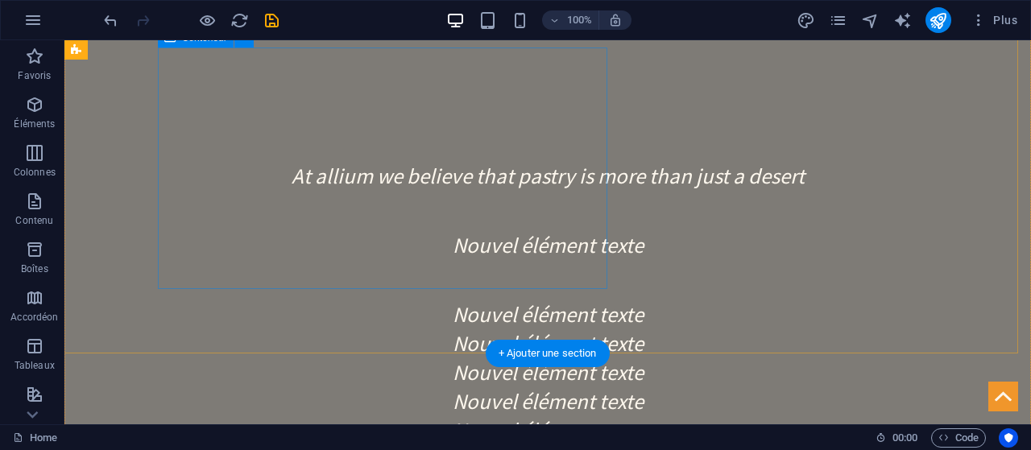
scroll to position [2070, 0]
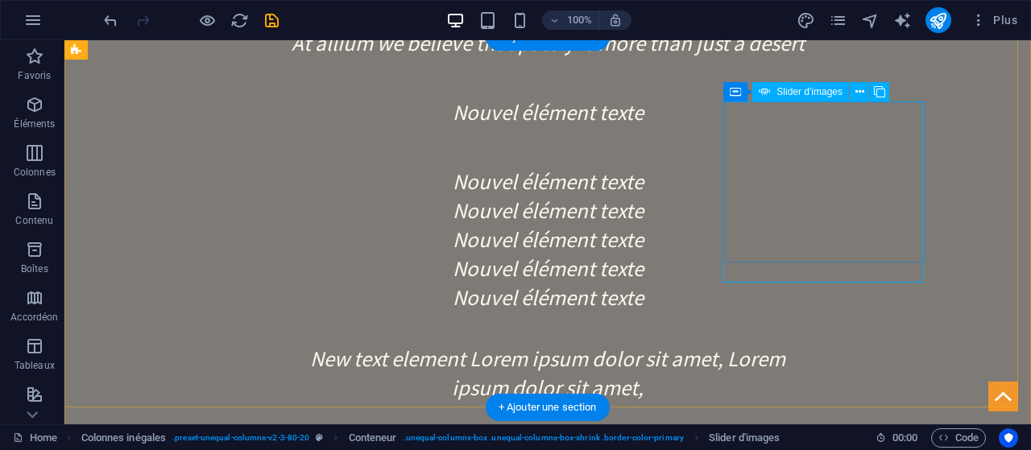
scroll to position [2013, 0]
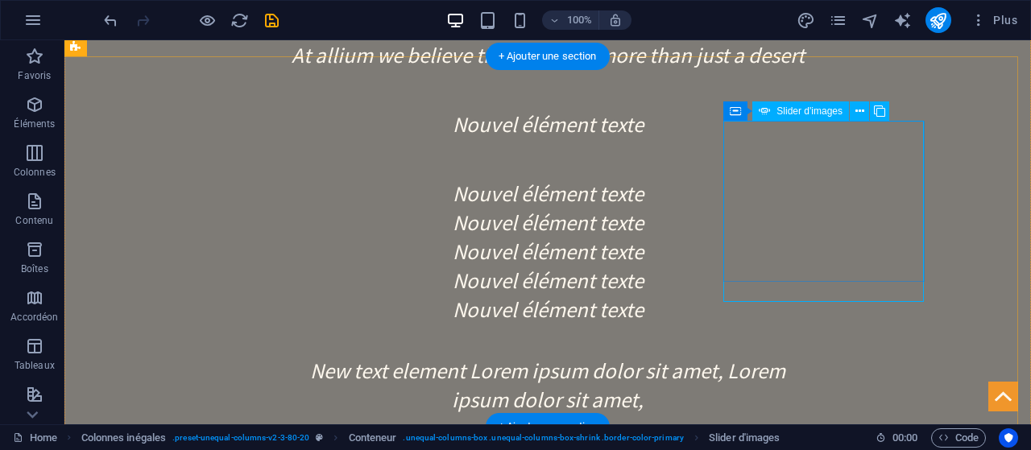
scroll to position [1988, 0]
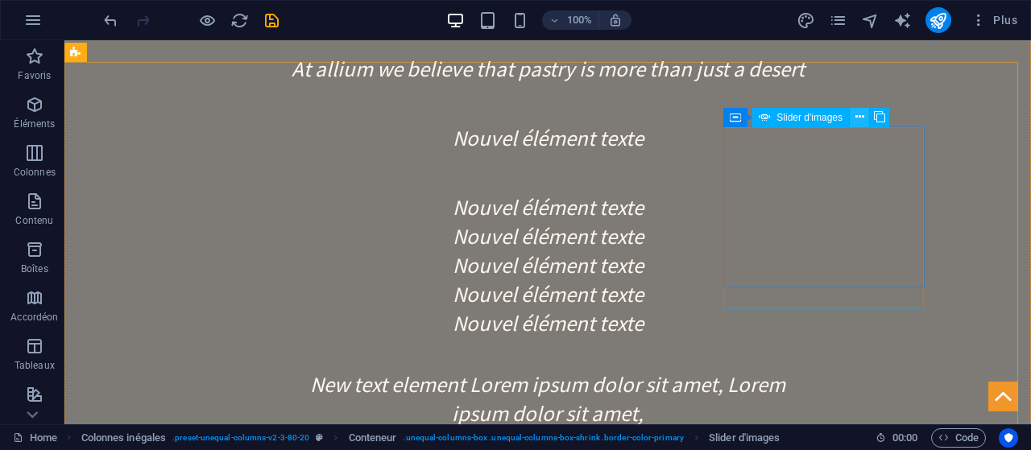
click at [855, 120] on icon at bounding box center [859, 117] width 9 height 17
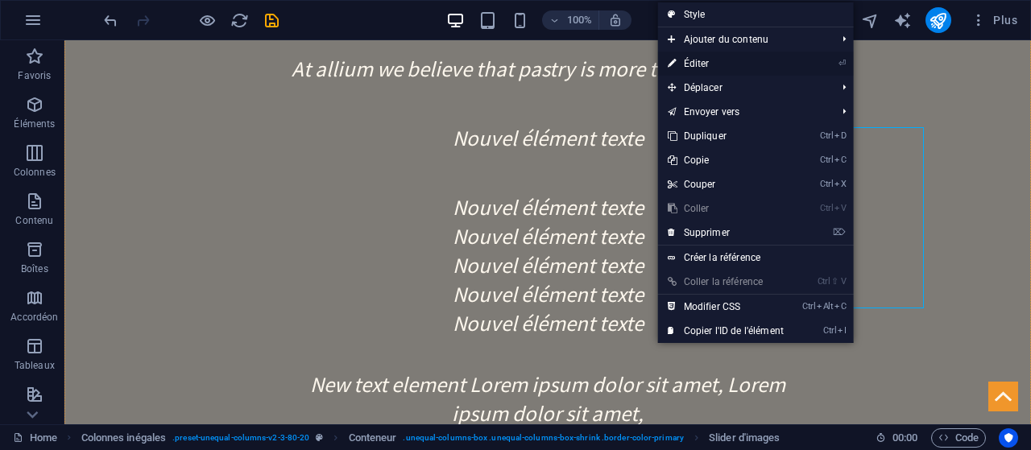
click at [771, 60] on link "⏎ Éditer" at bounding box center [725, 64] width 135 height 24
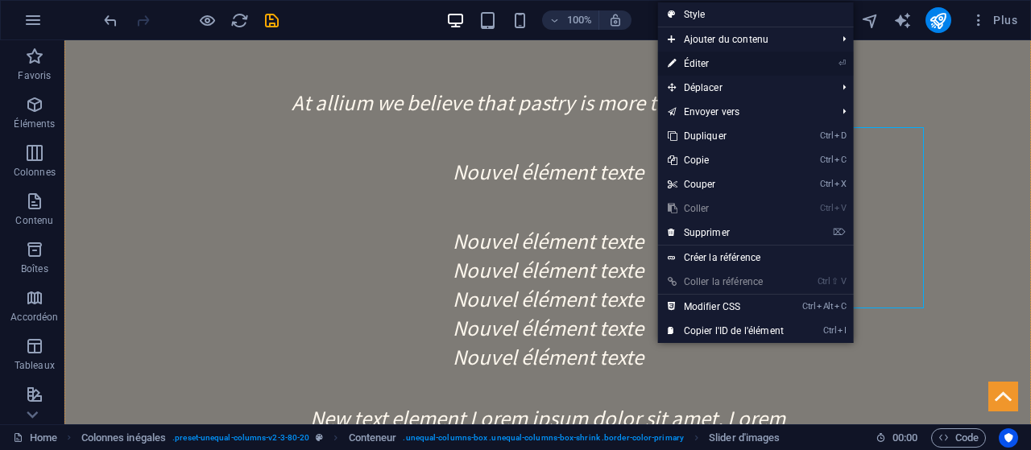
select select "px"
select select "ms"
select select "s"
select select "progressive"
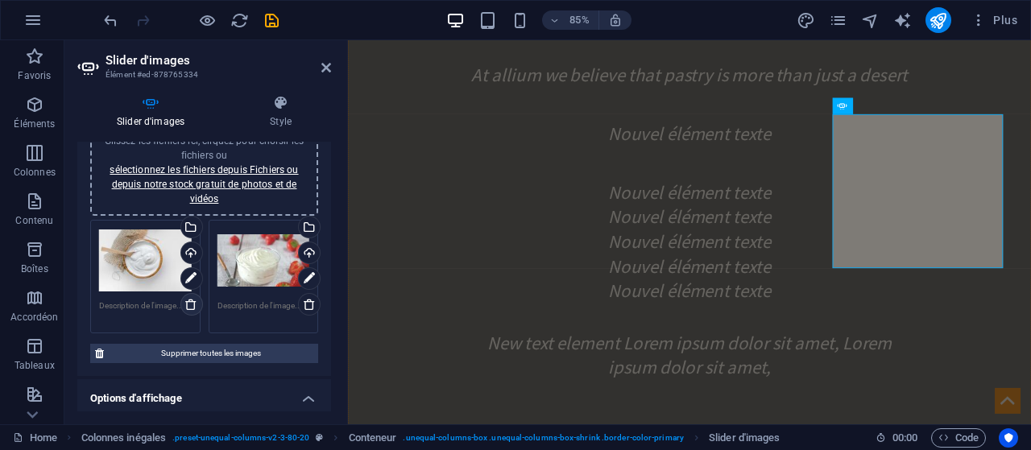
scroll to position [59, 0]
click at [183, 259] on div "Téléverser" at bounding box center [190, 255] width 24 height 24
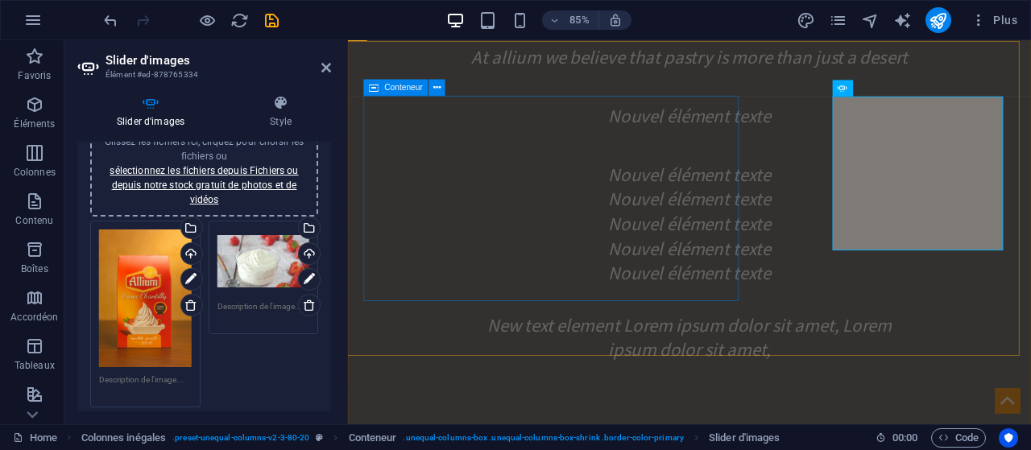
scroll to position [2009, 0]
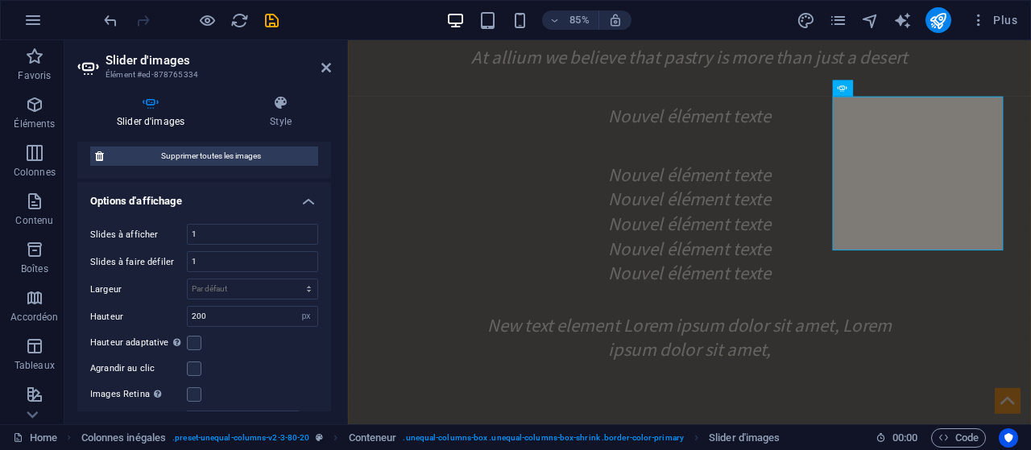
scroll to position [350, 0]
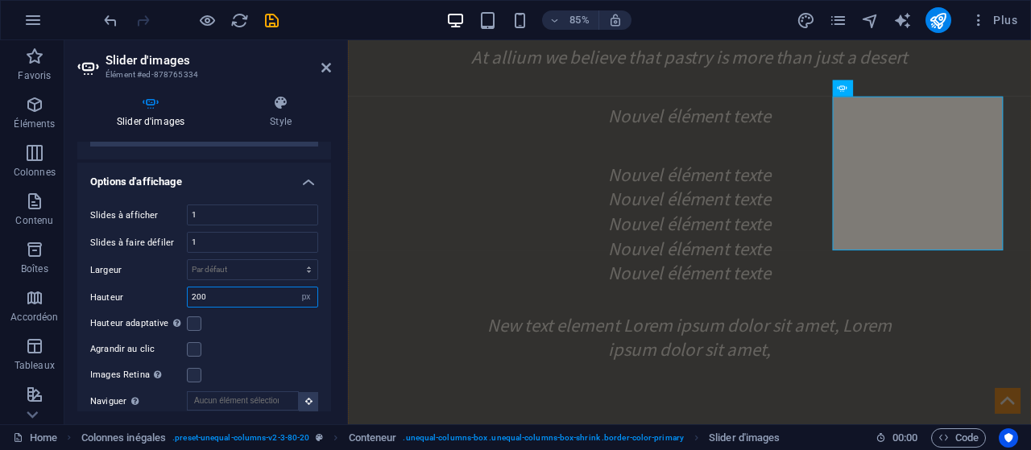
click at [210, 300] on input "200" at bounding box center [253, 297] width 130 height 19
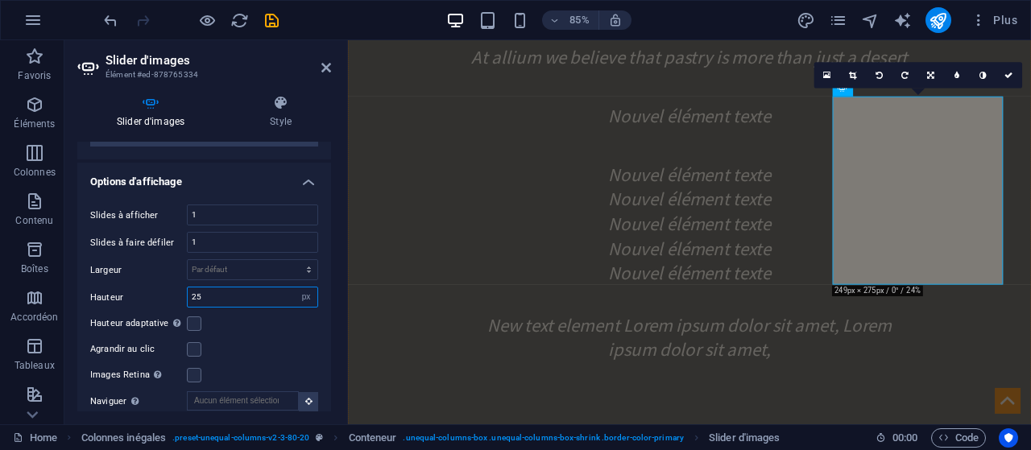
type input "2"
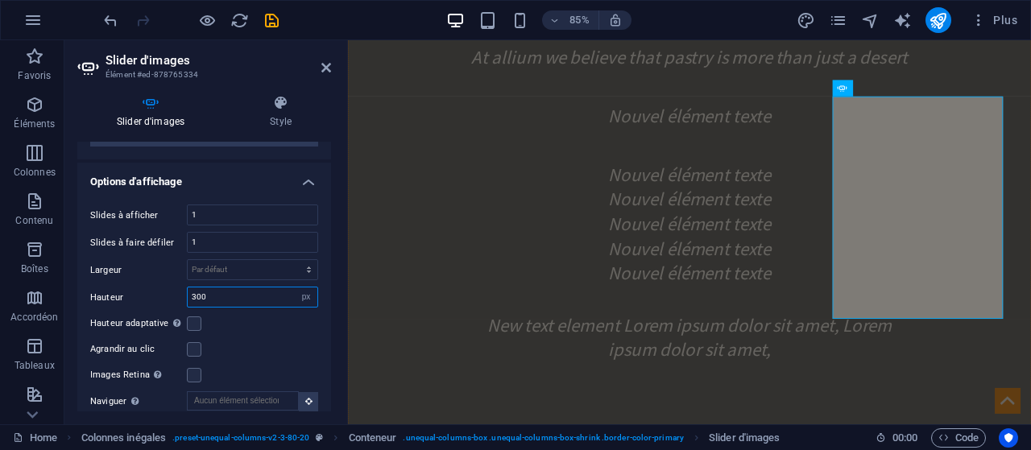
click at [253, 301] on input "300" at bounding box center [253, 297] width 130 height 19
type input "3"
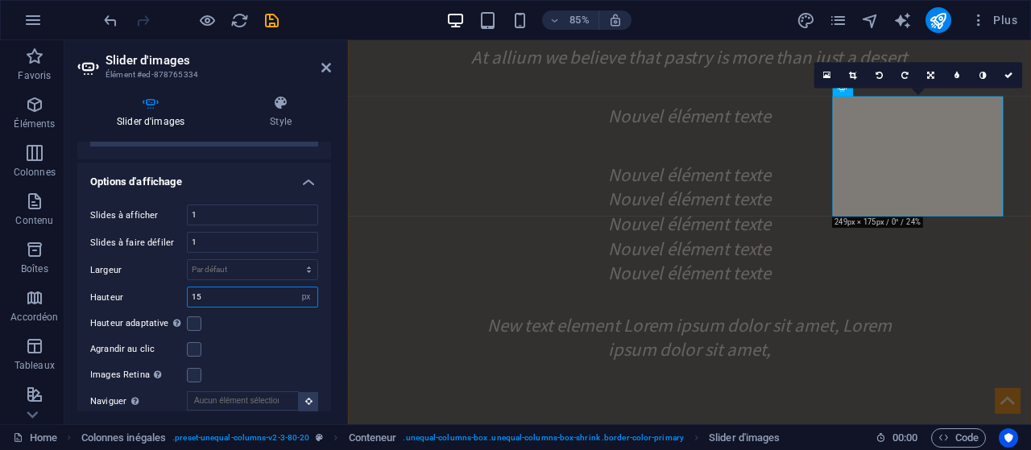
type input "1"
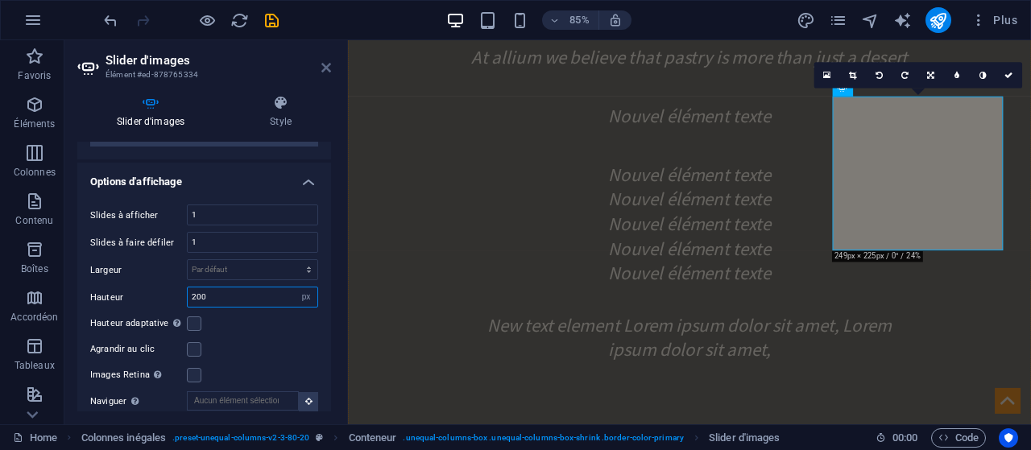
type input "200"
click at [325, 64] on icon at bounding box center [326, 67] width 10 height 13
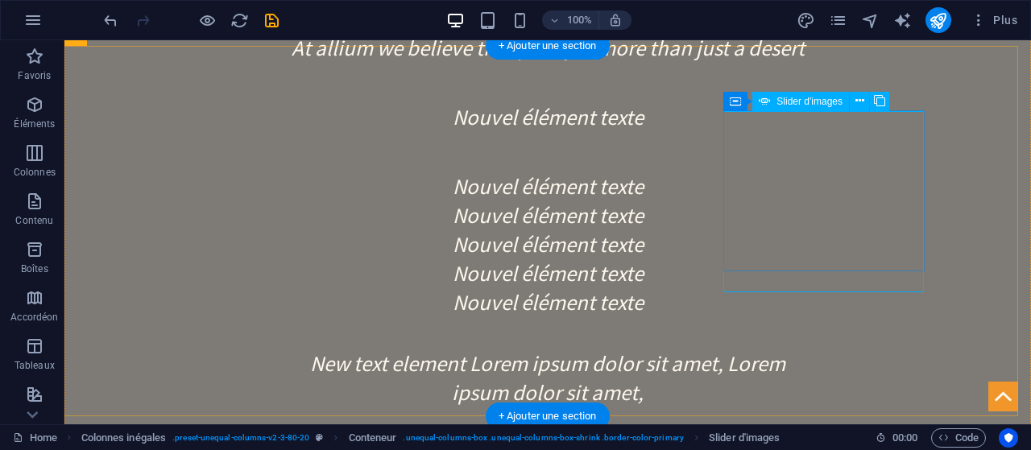
scroll to position [1996, 0]
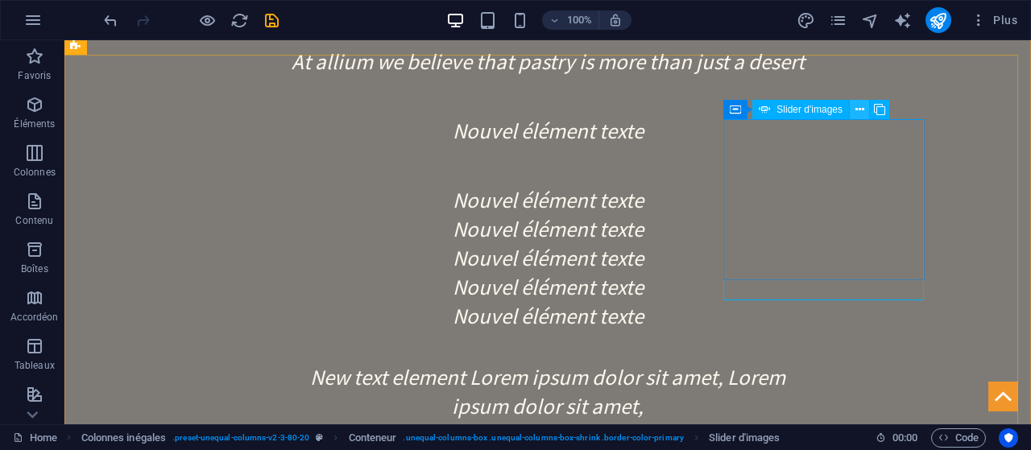
click at [854, 105] on button at bounding box center [859, 109] width 19 height 19
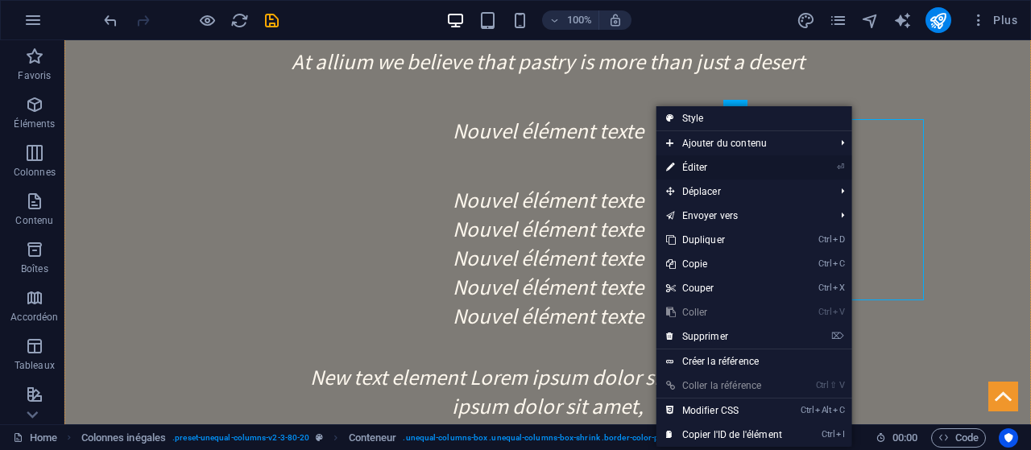
click at [739, 163] on link "⏎ Éditer" at bounding box center [723, 167] width 135 height 24
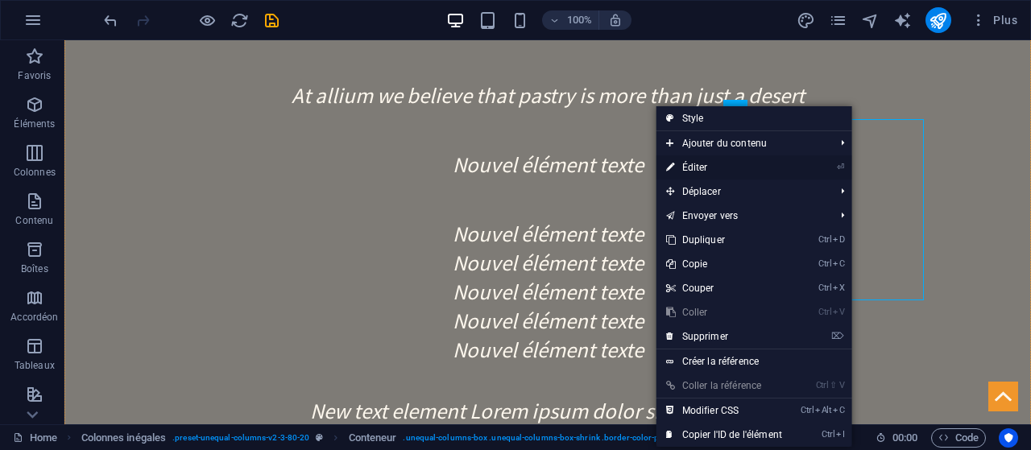
select select "px"
select select "ms"
select select "s"
select select "progressive"
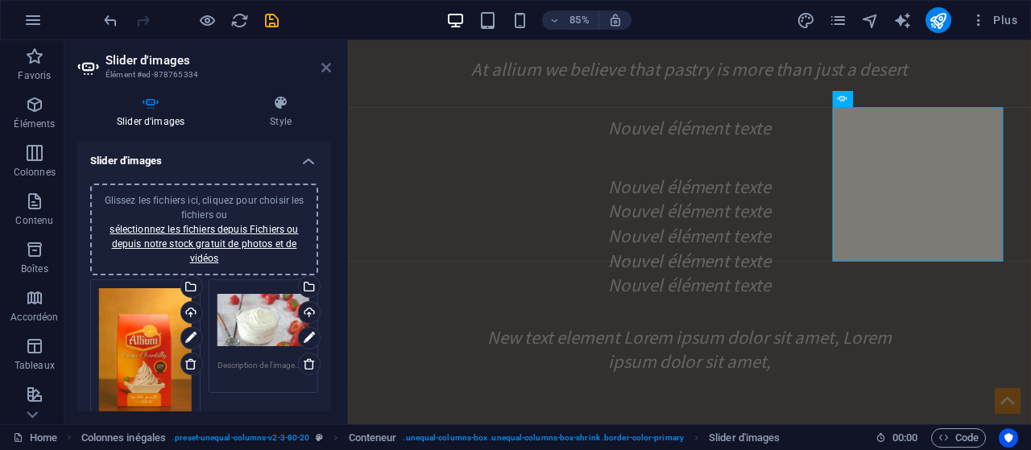
click at [325, 66] on icon at bounding box center [326, 67] width 10 height 13
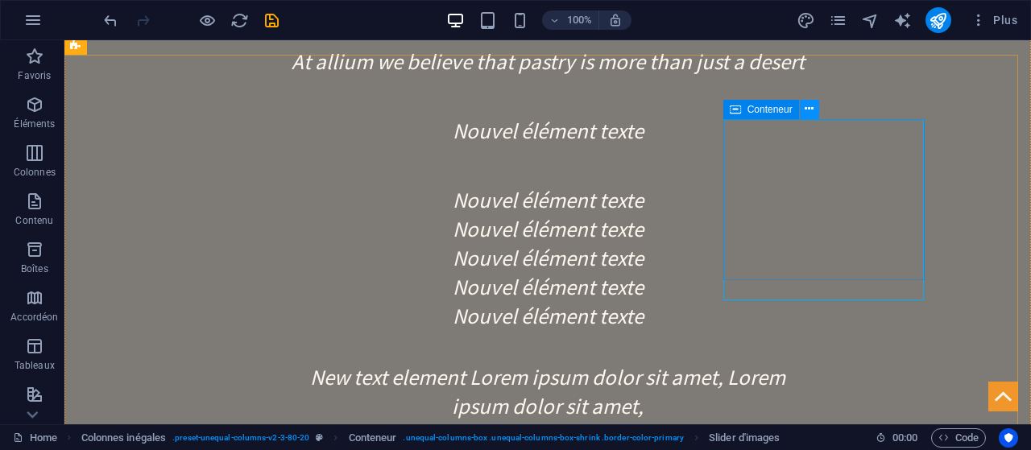
click at [812, 110] on icon at bounding box center [809, 109] width 9 height 17
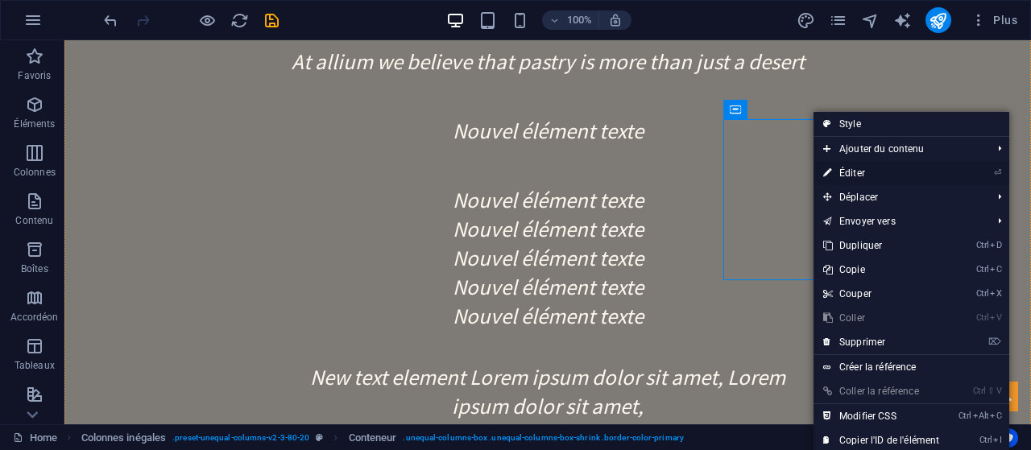
click at [854, 167] on link "⏎ Éditer" at bounding box center [880, 173] width 135 height 24
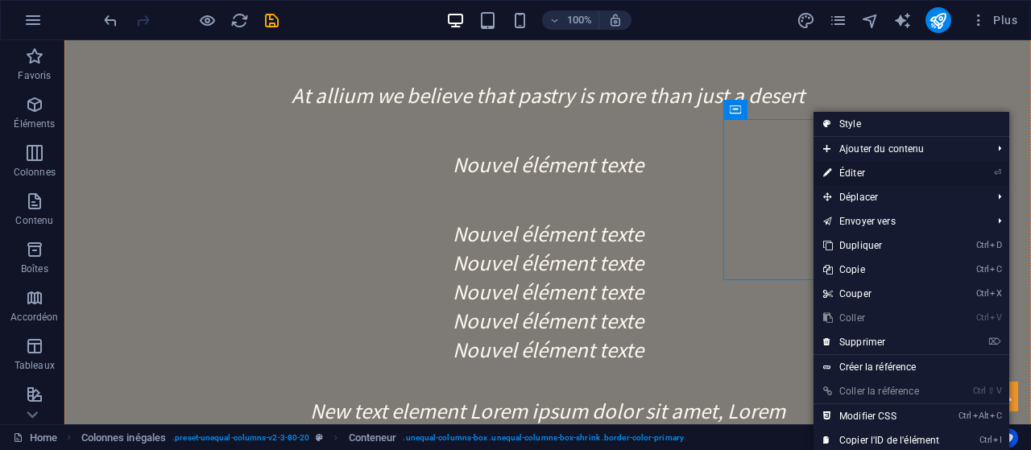
select select "px"
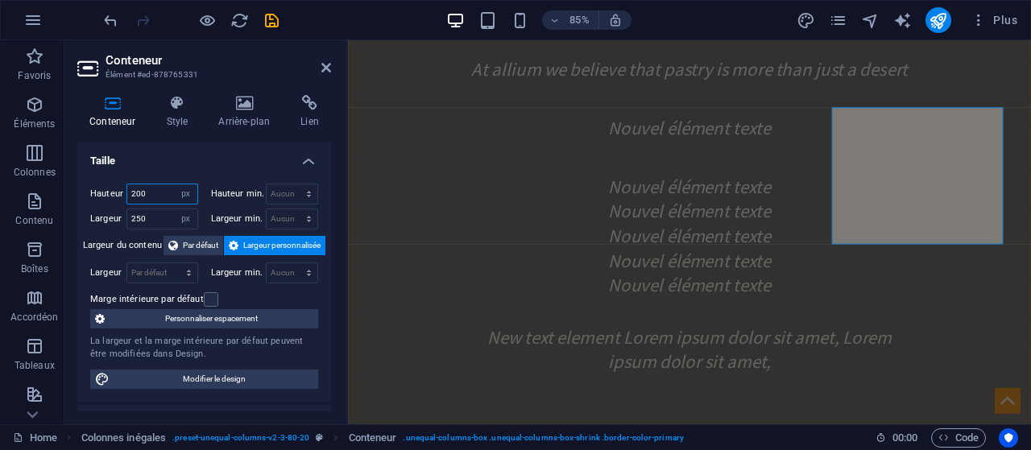
click at [150, 191] on input "200" at bounding box center [162, 193] width 70 height 19
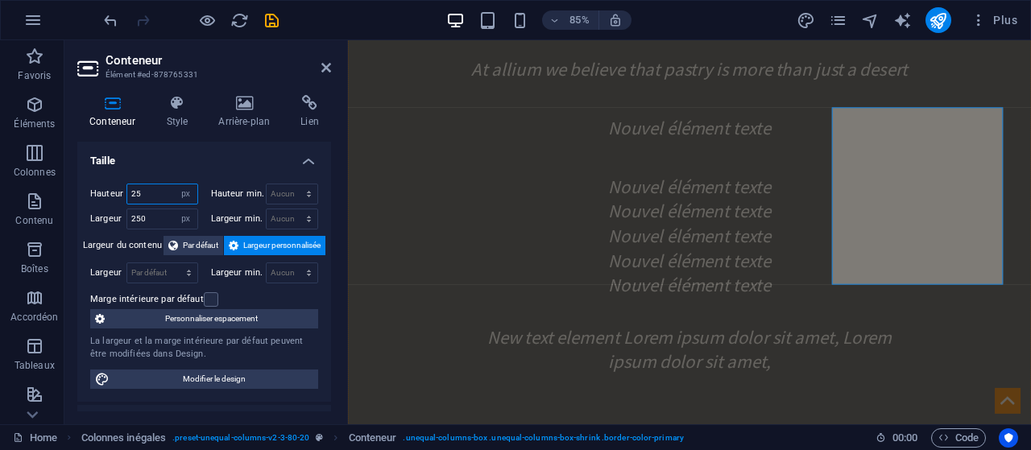
type input "2"
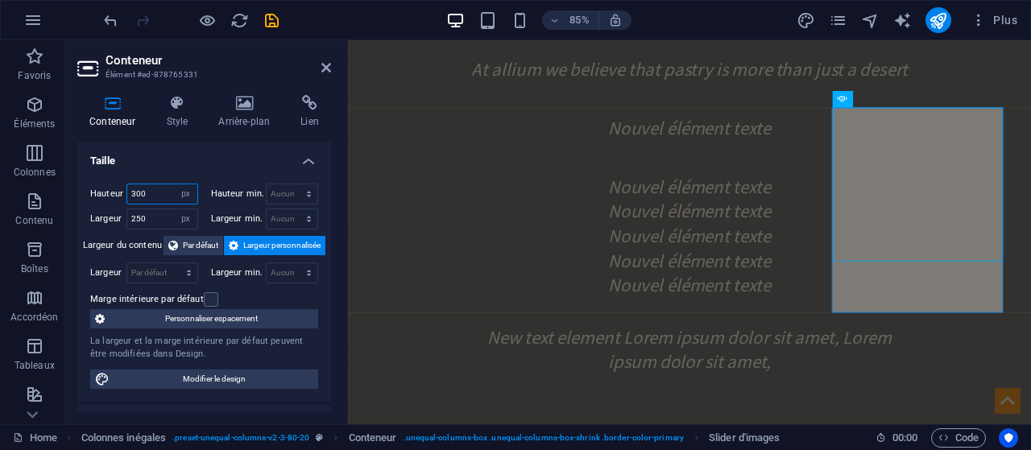
click at [155, 194] on input "300" at bounding box center [162, 193] width 70 height 19
type input "3"
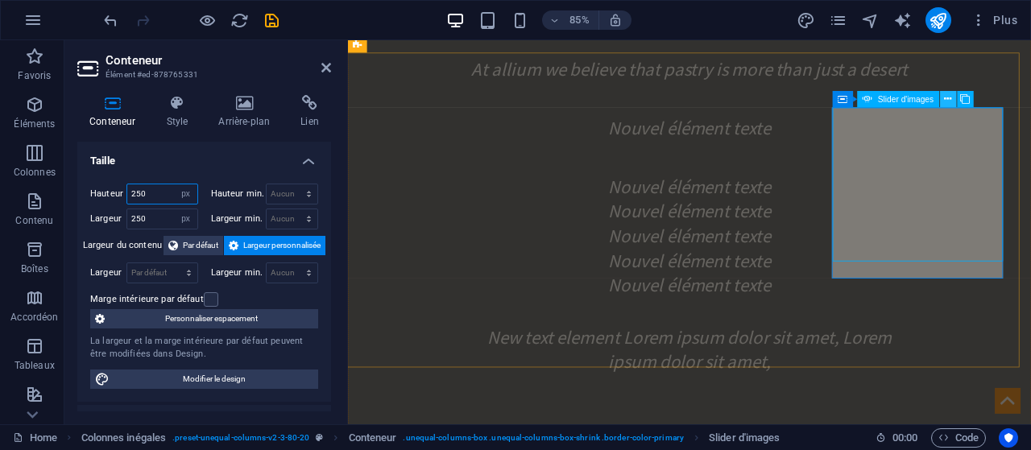
type input "250"
click at [949, 98] on icon at bounding box center [948, 100] width 7 height 14
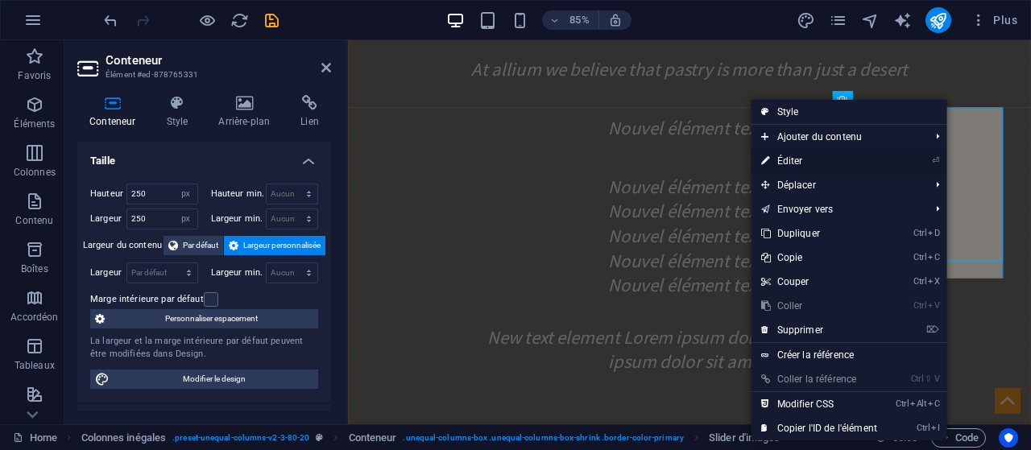
click at [886, 157] on link "⏎ Éditer" at bounding box center [818, 161] width 135 height 24
select select "px"
select select "ms"
select select "s"
select select "progressive"
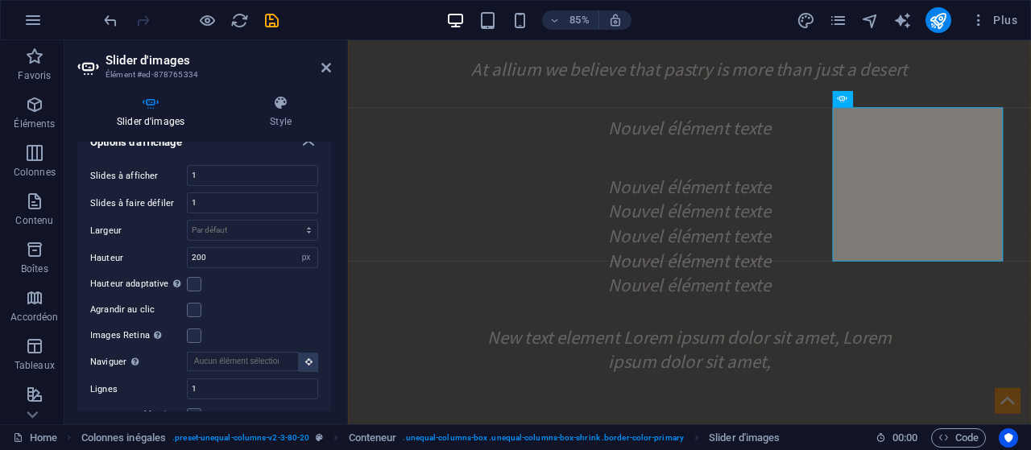
scroll to position [391, 0]
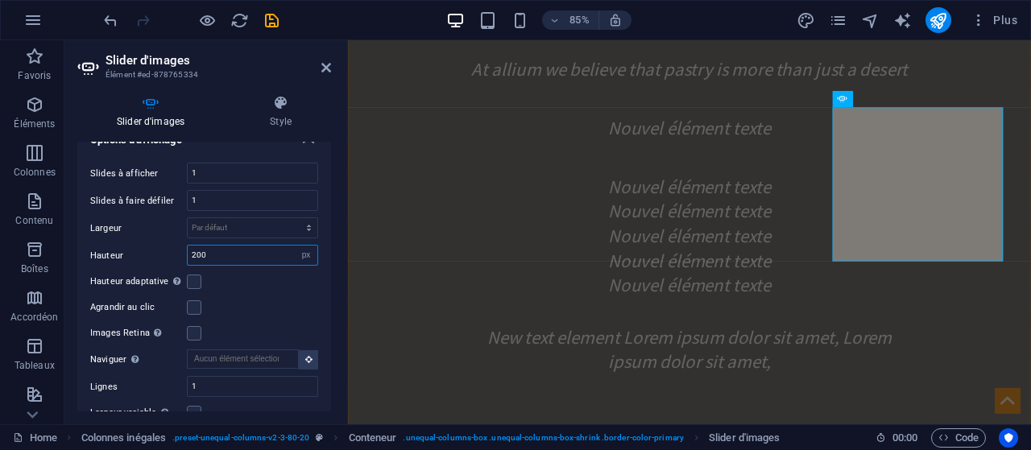
click at [233, 257] on input "200" at bounding box center [253, 255] width 130 height 19
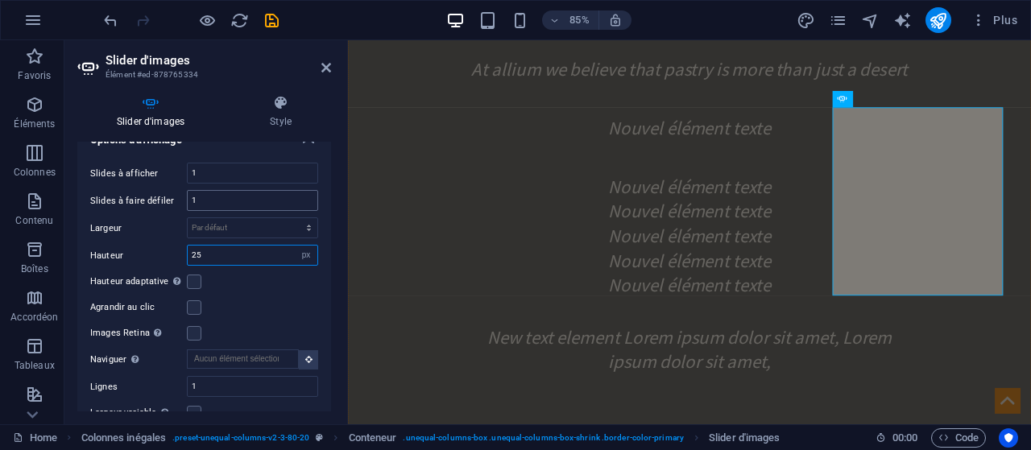
type input "2"
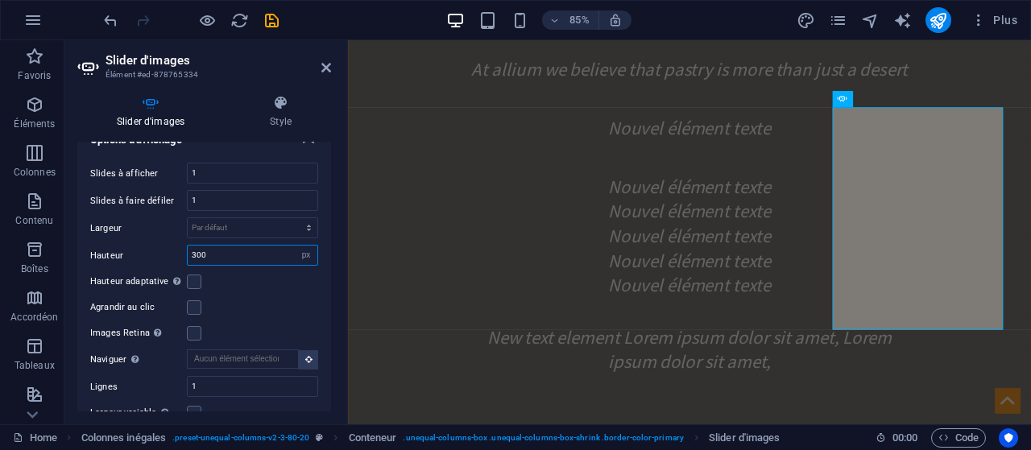
click at [239, 248] on input "300" at bounding box center [253, 255] width 130 height 19
type input "3"
type input "2"
type input "5"
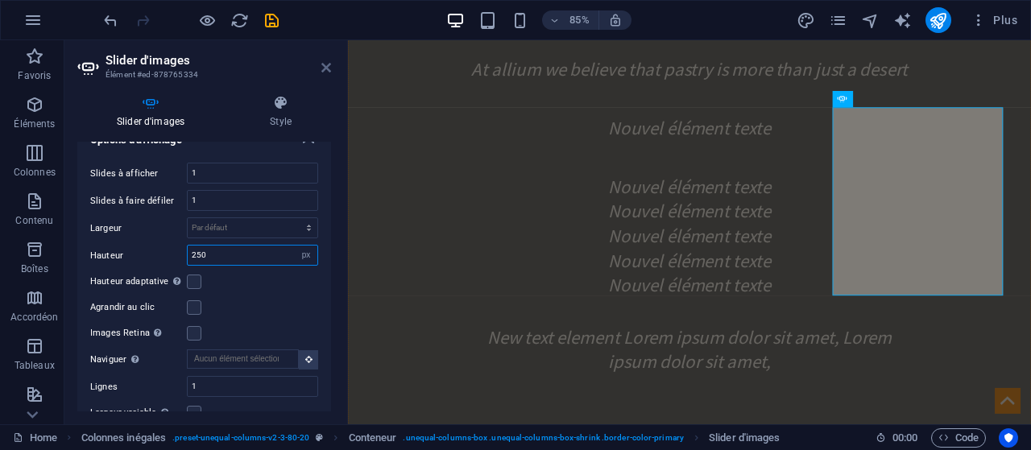
type input "250"
click at [321, 63] on icon at bounding box center [326, 67] width 10 height 13
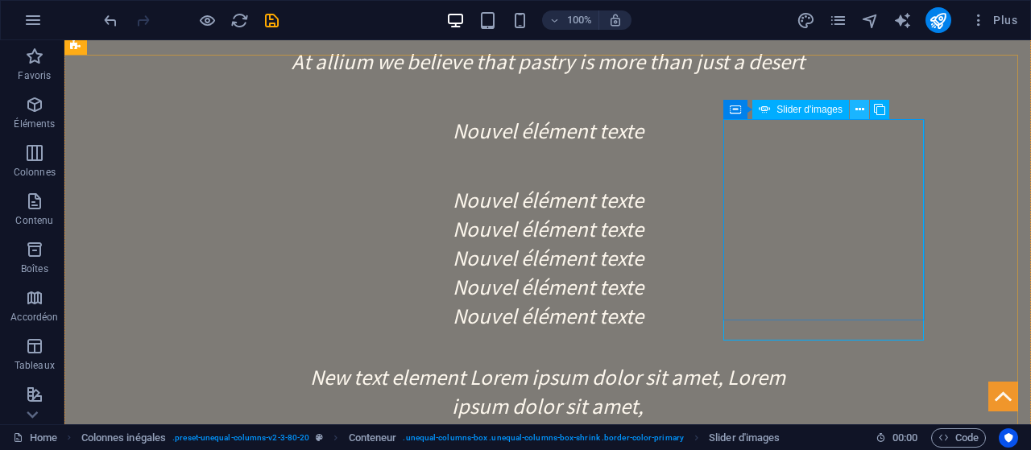
click at [854, 110] on button at bounding box center [859, 109] width 19 height 19
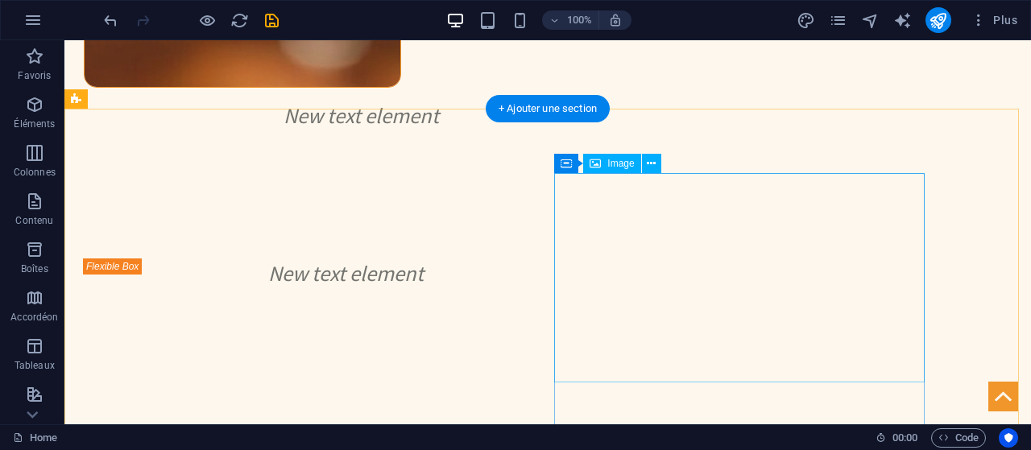
scroll to position [2801, 0]
